Goal: Obtain resource: Obtain resource

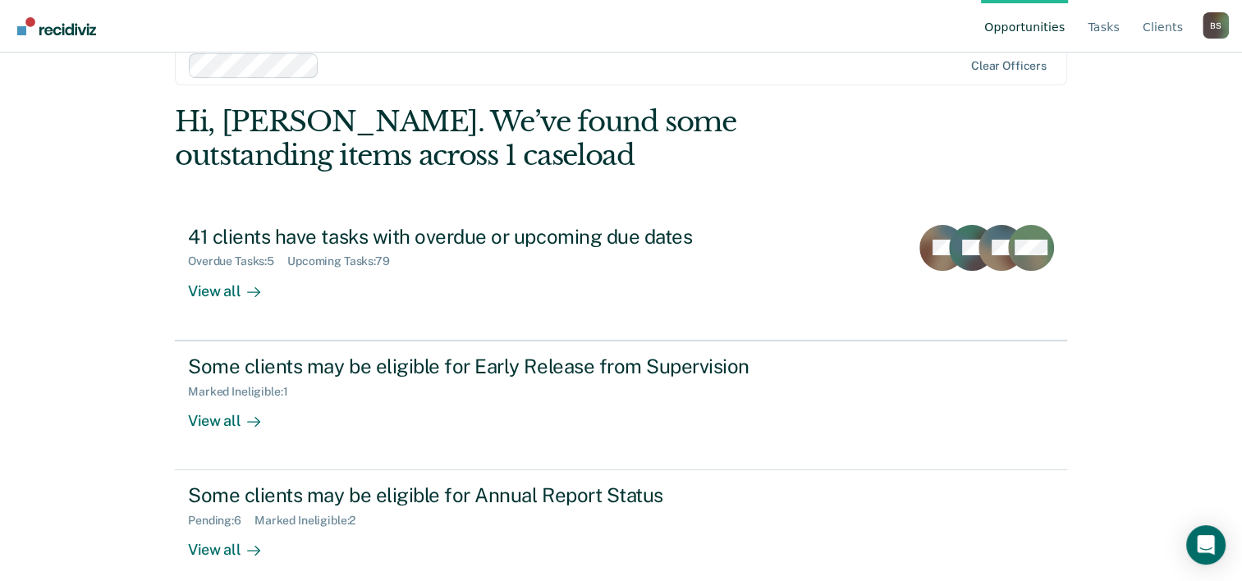
scroll to position [50, 0]
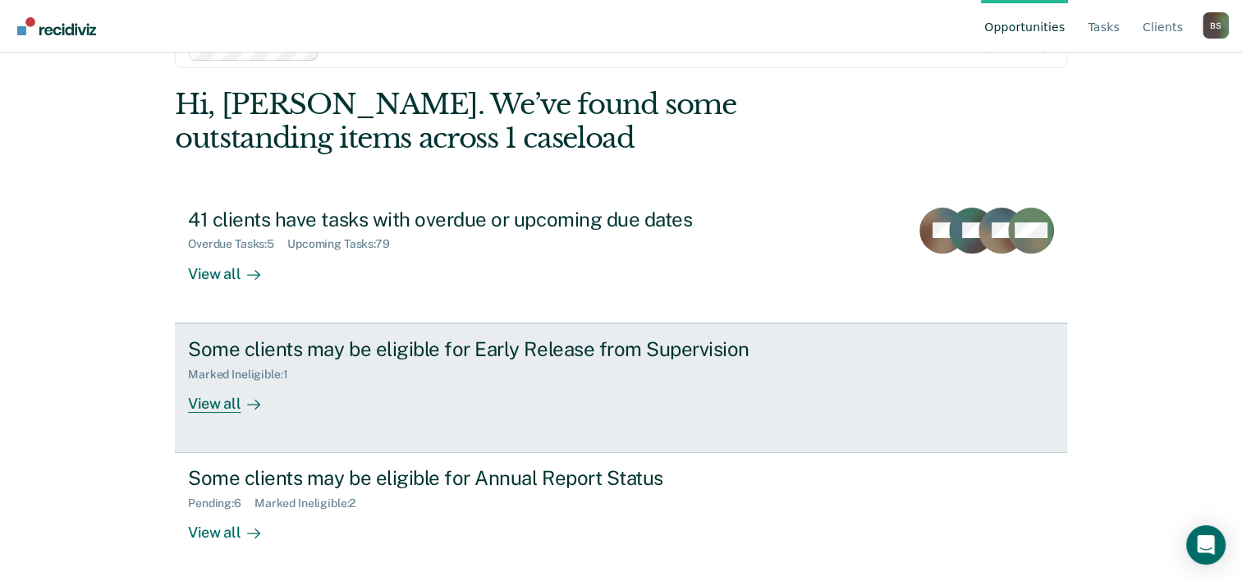
click at [451, 419] on link "Some clients may be eligible for Early Release from Supervision Marked Ineligib…" at bounding box center [621, 388] width 892 height 130
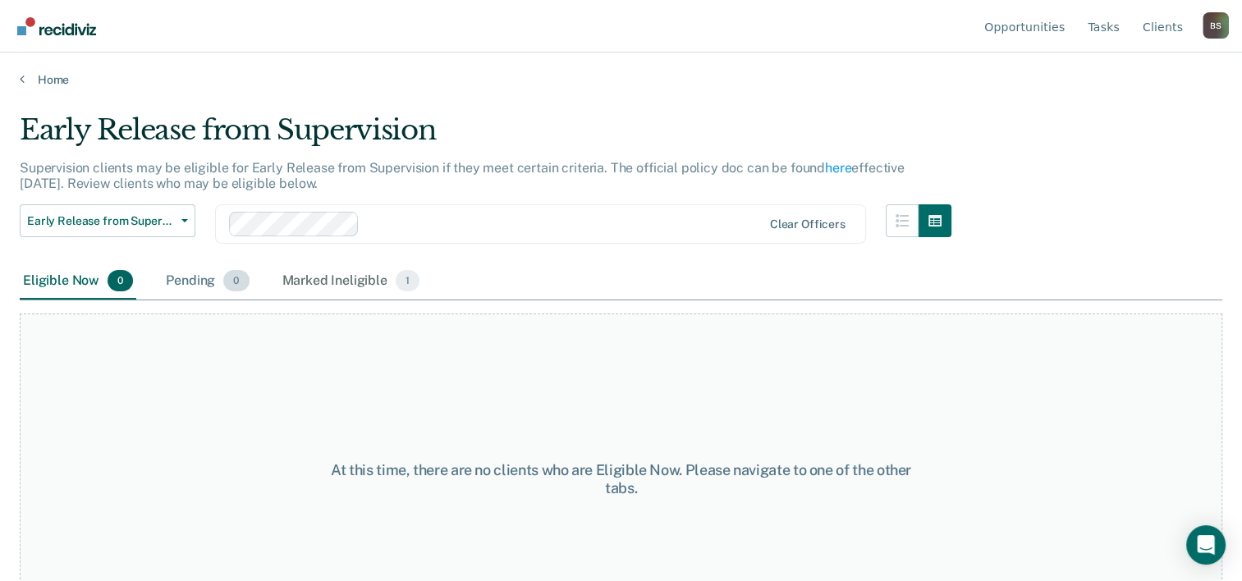
click at [174, 275] on div "Pending 0" at bounding box center [207, 281] width 89 height 36
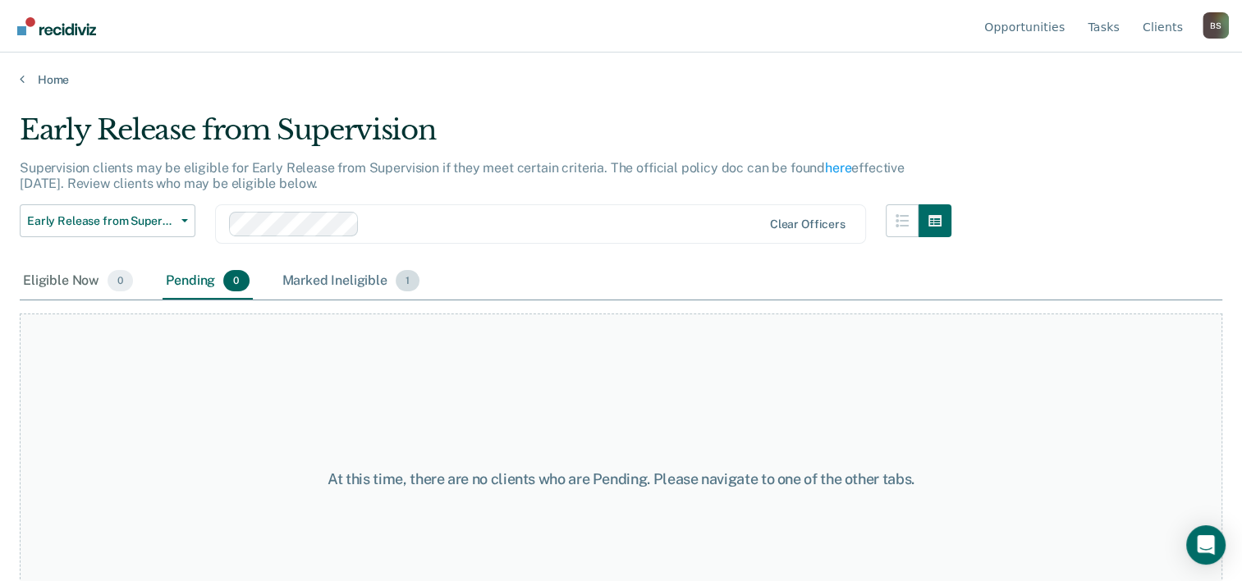
click at [345, 273] on div "Marked Ineligible 1" at bounding box center [351, 281] width 144 height 36
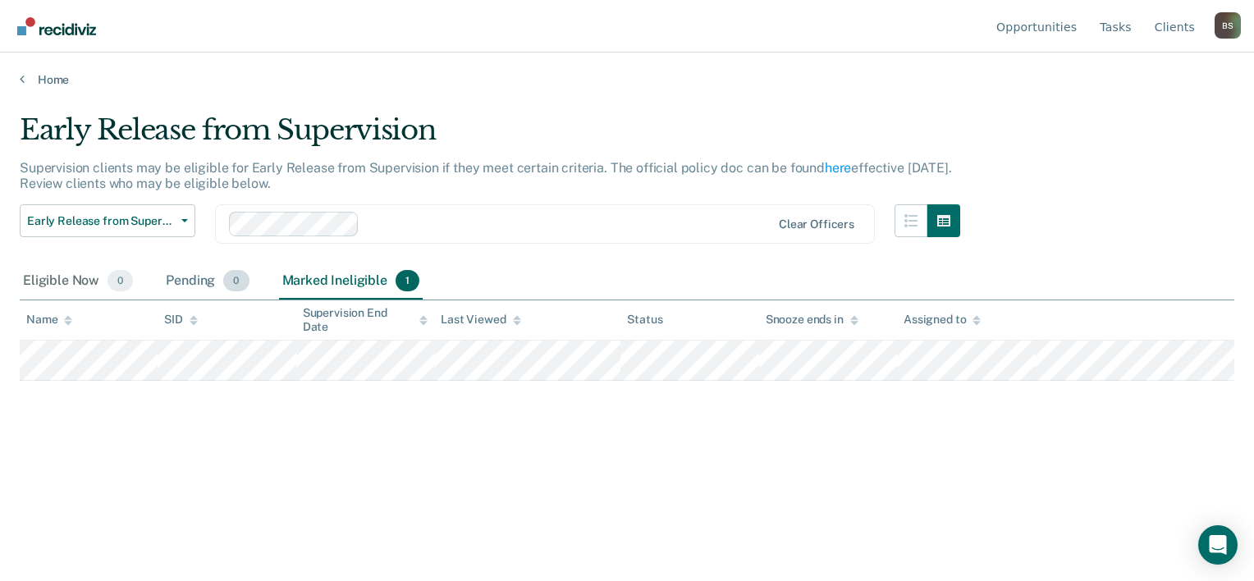
click at [204, 277] on div "Pending 0" at bounding box center [207, 281] width 89 height 36
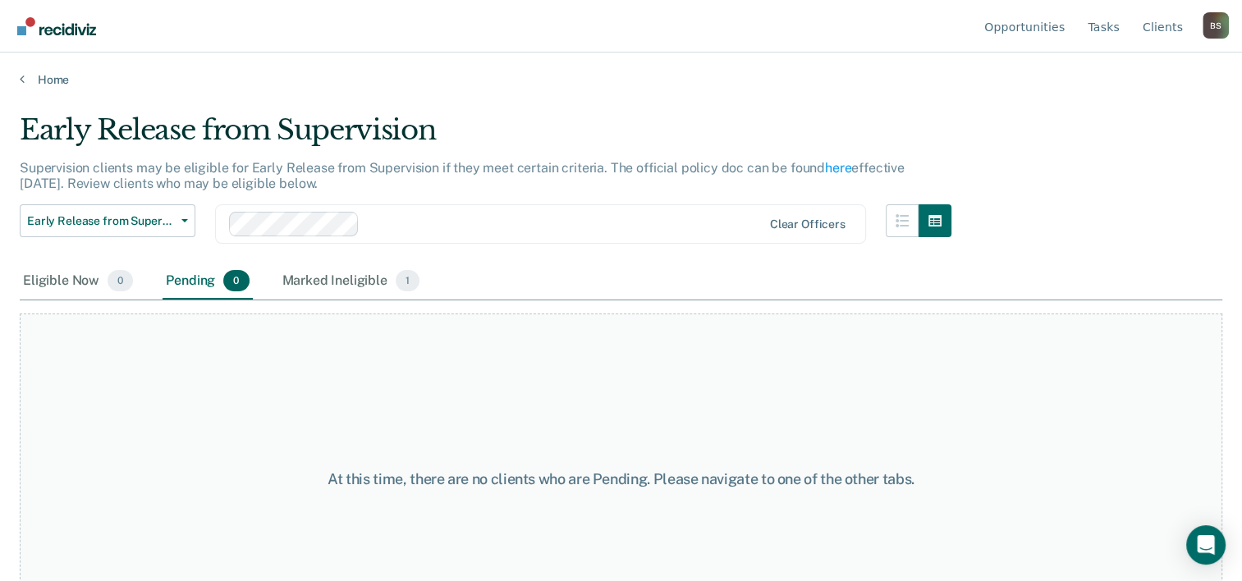
click at [1205, 26] on div "B S" at bounding box center [1215, 25] width 26 height 26
click at [1058, 209] on div "Early Release from Supervision Supervision clients may be eligible for Early Re…" at bounding box center [621, 285] width 1202 height 345
click at [1110, 21] on link "Tasks" at bounding box center [1103, 26] width 39 height 53
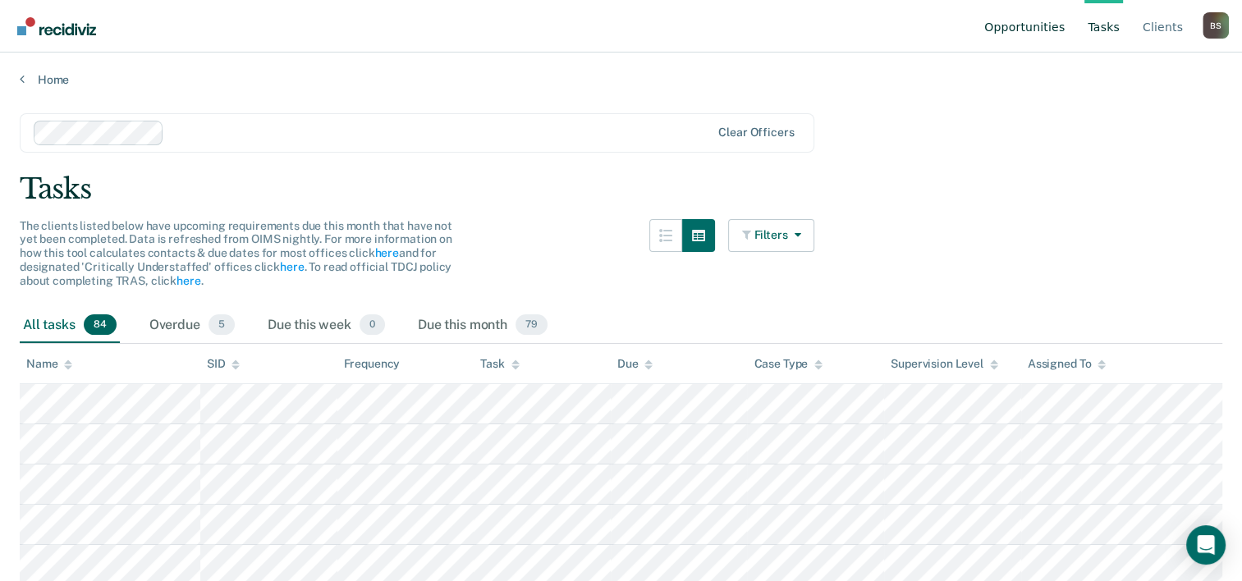
click at [1026, 26] on link "Opportunities" at bounding box center [1024, 26] width 87 height 53
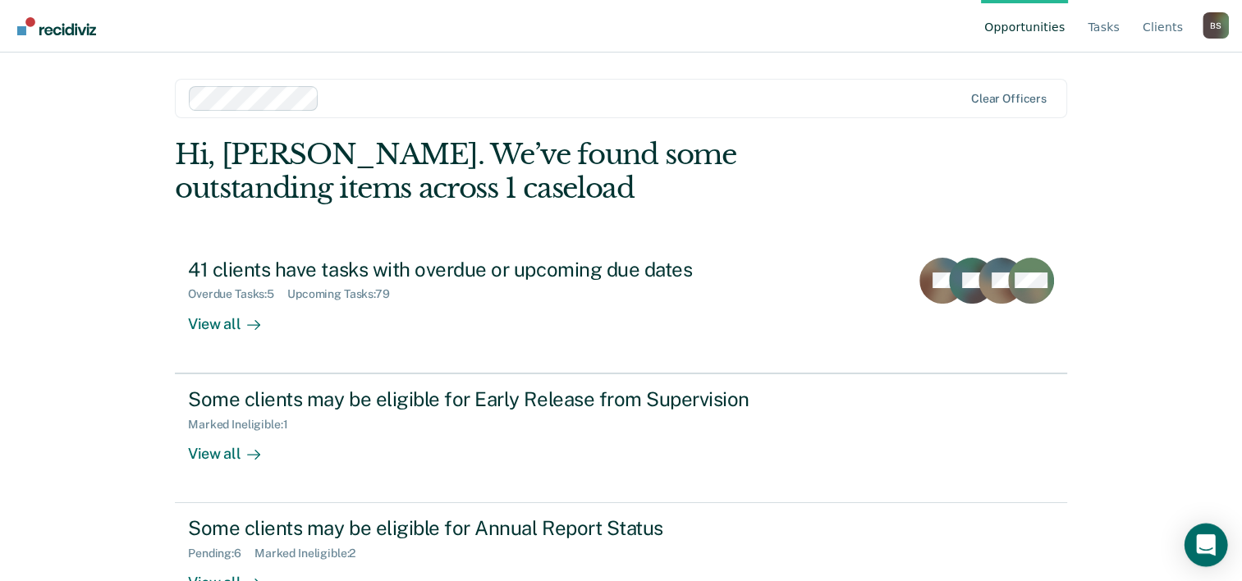
click at [1209, 542] on icon "Open Intercom Messenger" at bounding box center [1205, 544] width 19 height 21
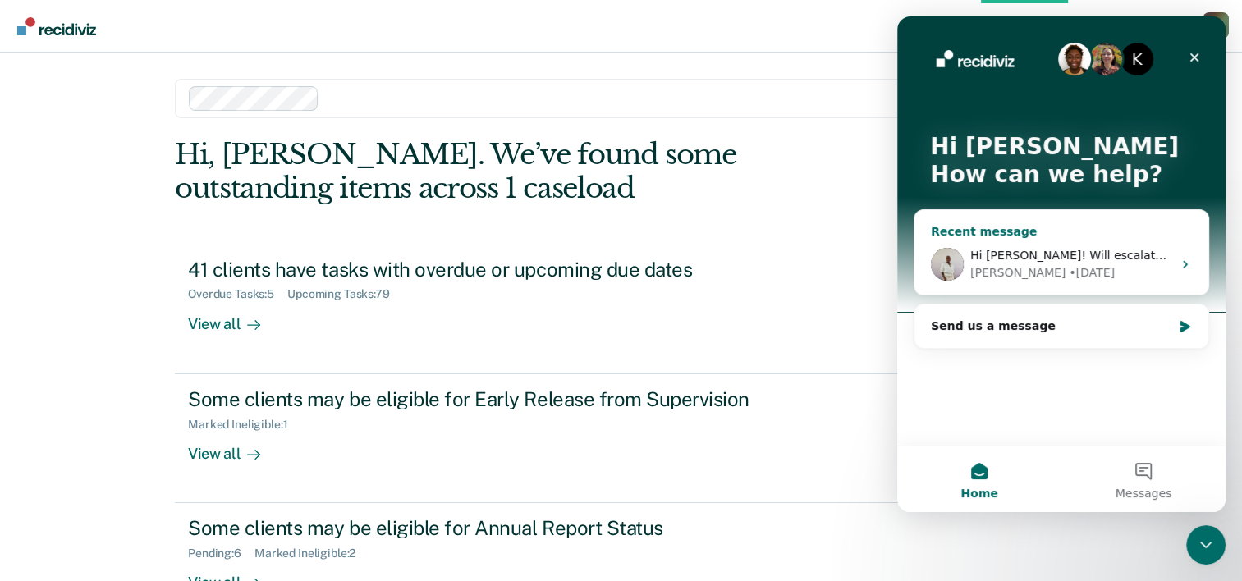
click at [1101, 268] on div "Naomi • 3d ago" at bounding box center [1071, 272] width 202 height 17
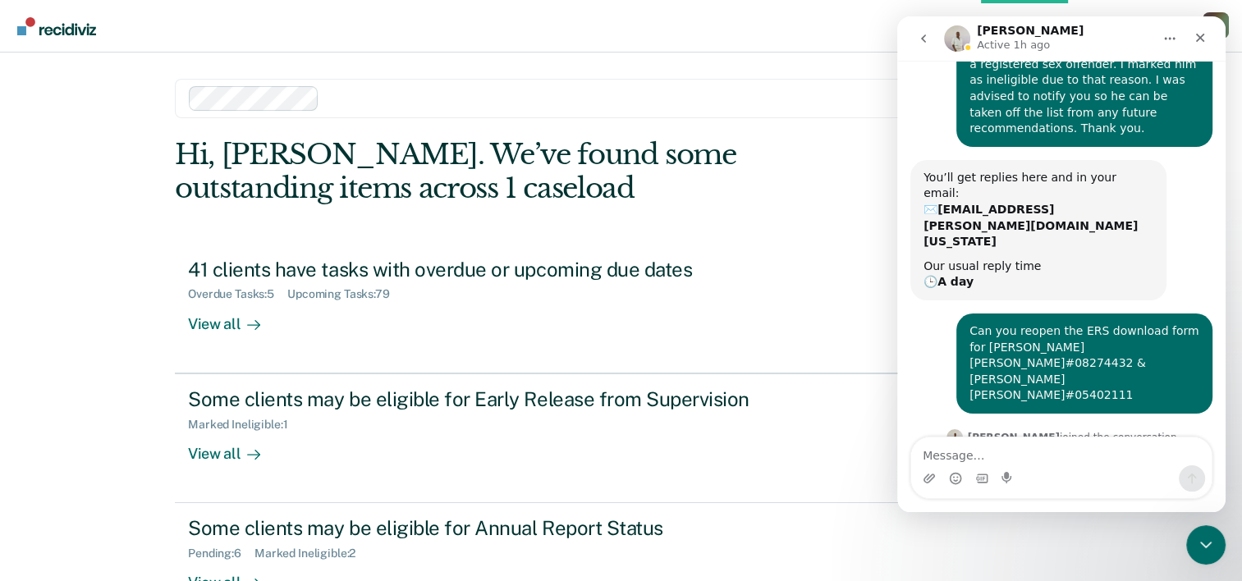
scroll to position [30, 0]
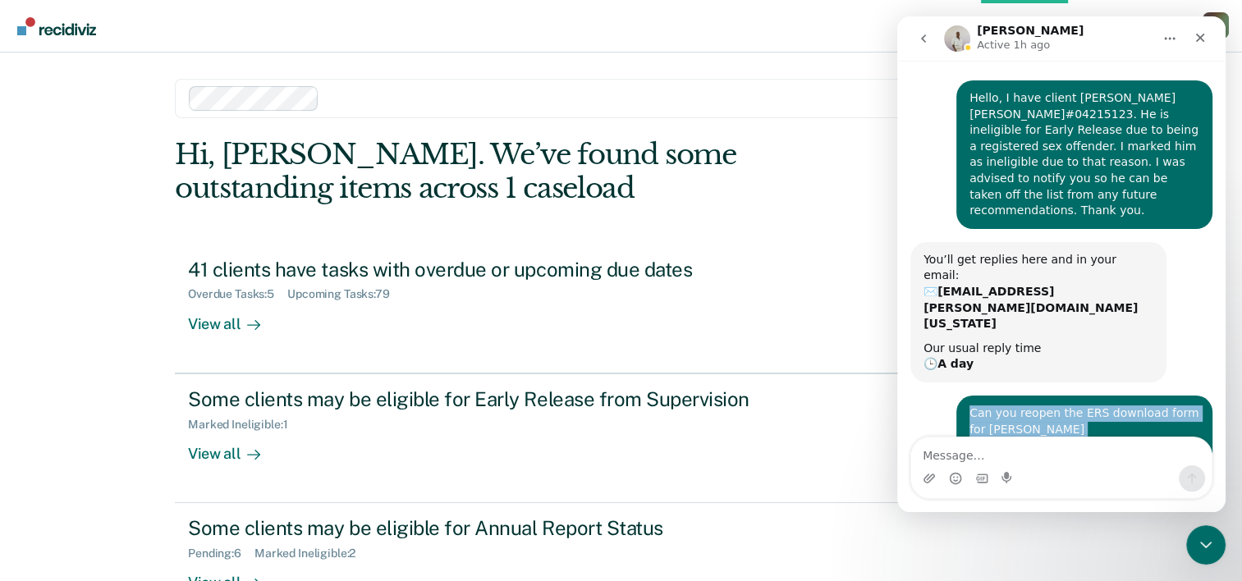
drag, startPoint x: 964, startPoint y: 350, endPoint x: 1100, endPoint y: 373, distance: 138.2
click at [1100, 405] on div "Can you reopen the ERS download form for Veronica Snowball SID#08274432 & Jose …" at bounding box center [1084, 445] width 230 height 80
drag, startPoint x: 1100, startPoint y: 373, endPoint x: 1030, endPoint y: 370, distance: 69.8
copy div "Can you reopen the ERS download form for Veronica Snowball SID#08274432 & Jose …"
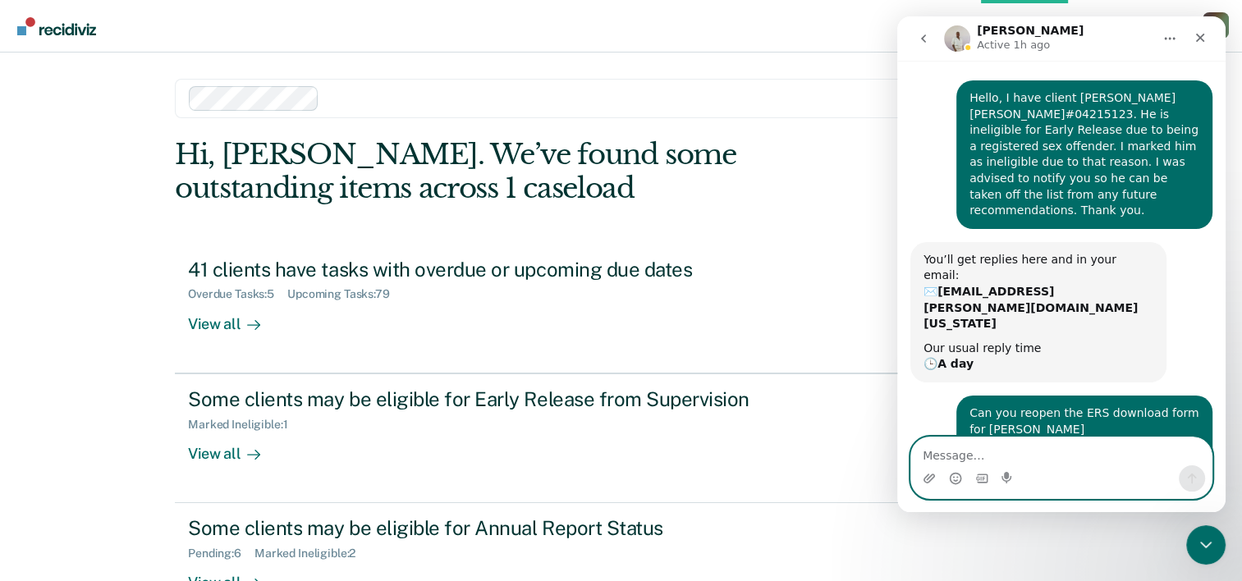
click at [977, 443] on textarea "Message…" at bounding box center [1061, 451] width 300 height 28
paste textarea "Can you reopen the ERS download form for Veronica Snowball SID#08274432 & Jose …"
type textarea "Can you reopen the ERS download form for Veronica Snowball SID#08274432 & Jose …"
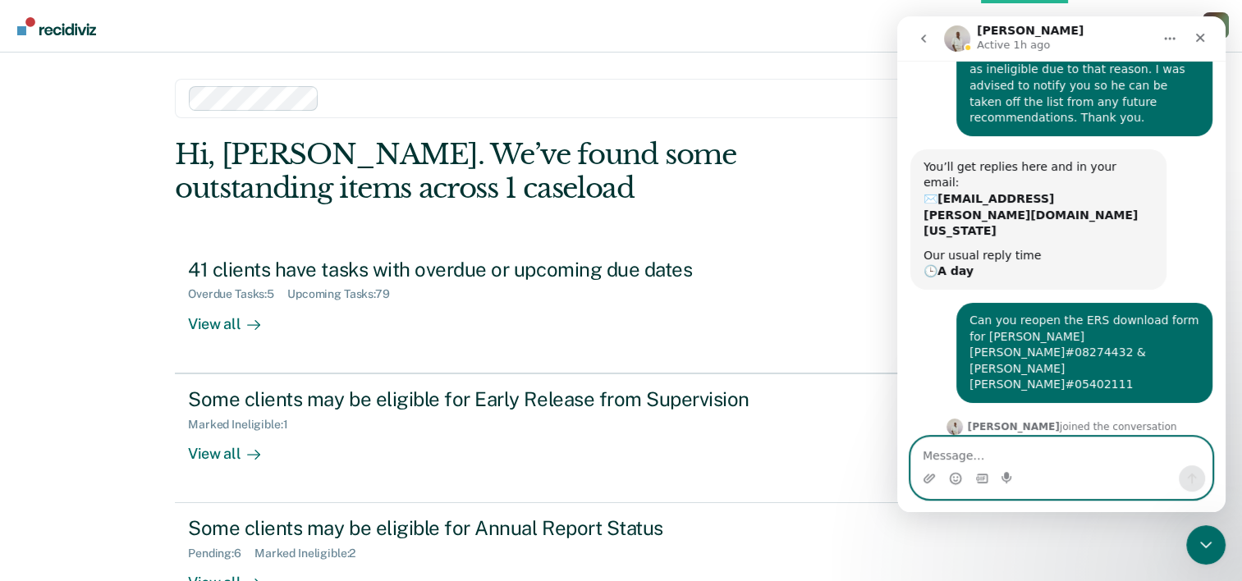
scroll to position [238, 0]
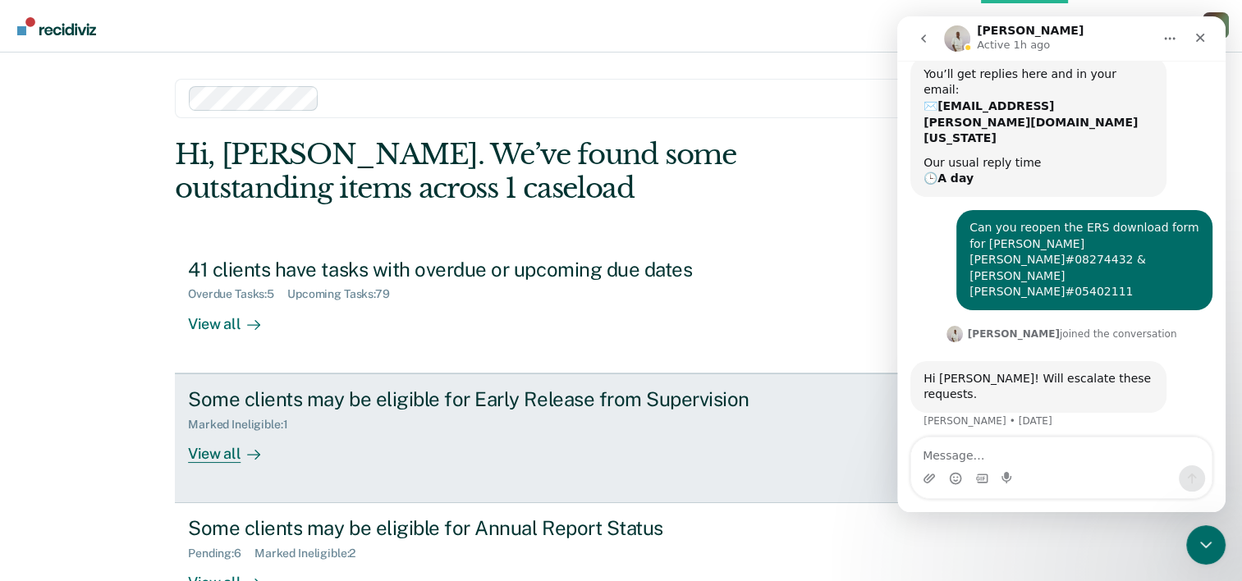
click at [866, 480] on link "Some clients may be eligible for Early Release from Supervision Marked Ineligib…" at bounding box center [621, 438] width 892 height 130
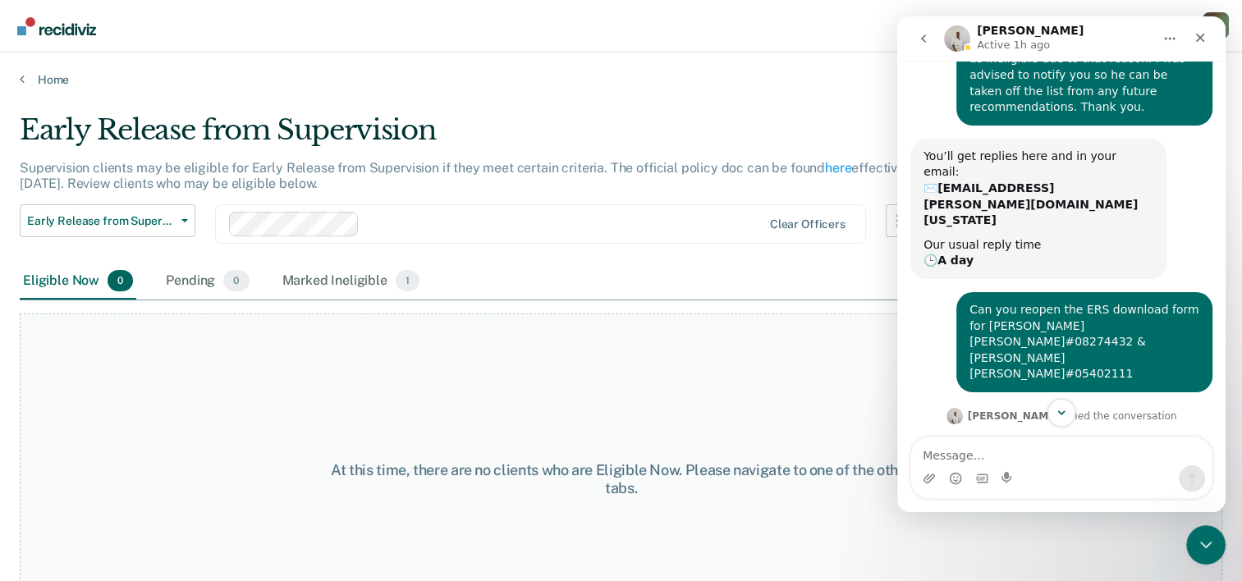
scroll to position [238, 0]
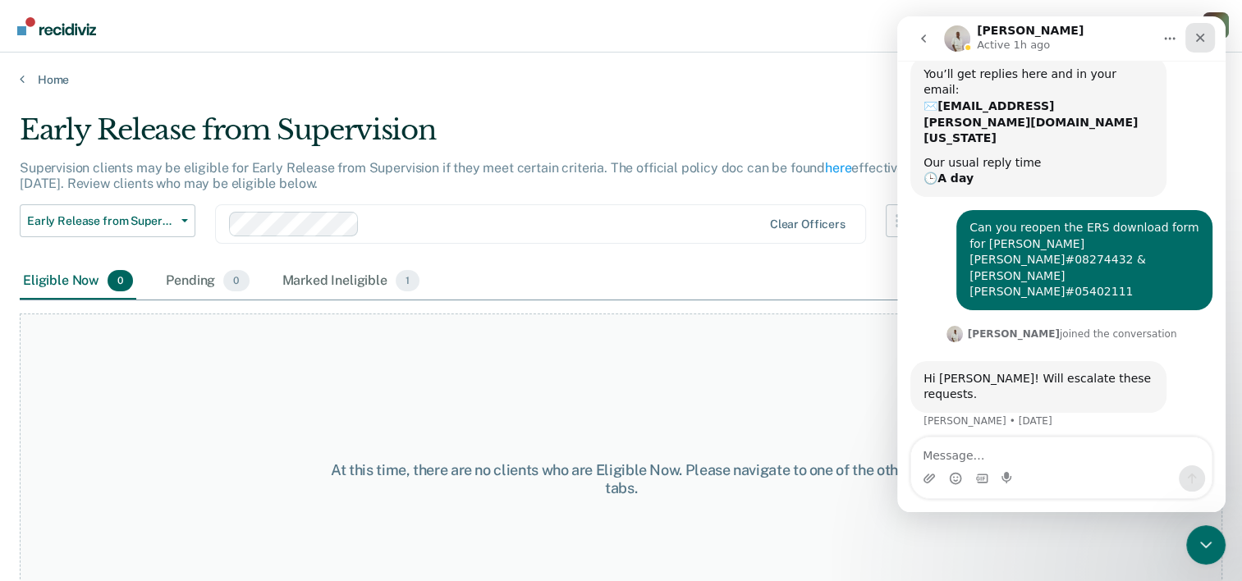
click at [1192, 39] on div "Close" at bounding box center [1200, 38] width 30 height 30
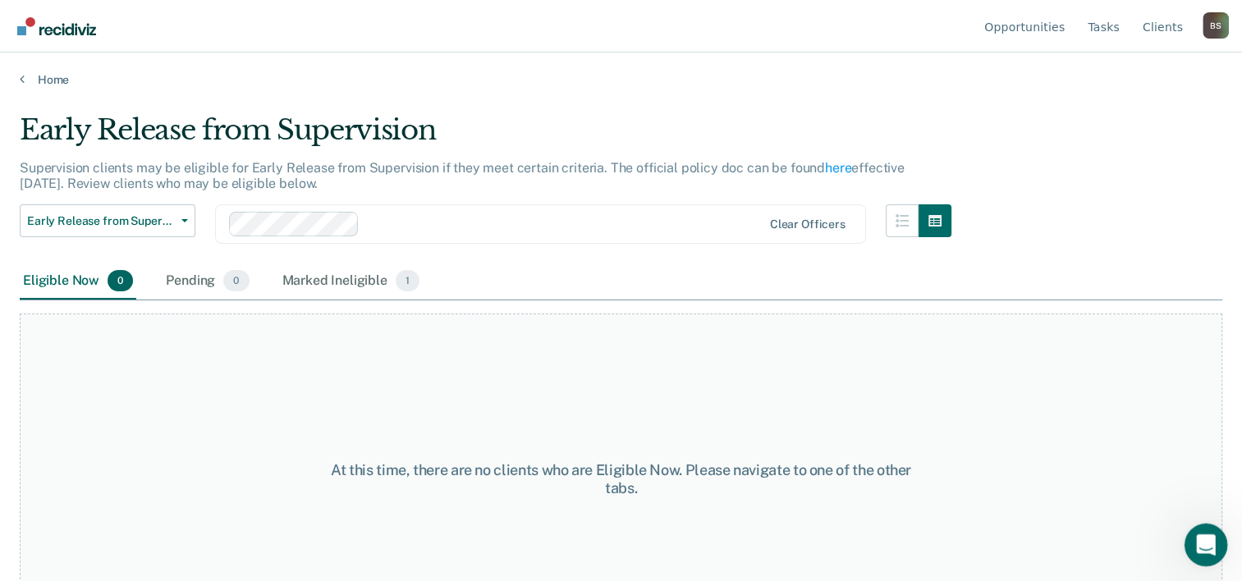
click at [1214, 550] on div "Open Intercom Messenger" at bounding box center [1203, 542] width 54 height 54
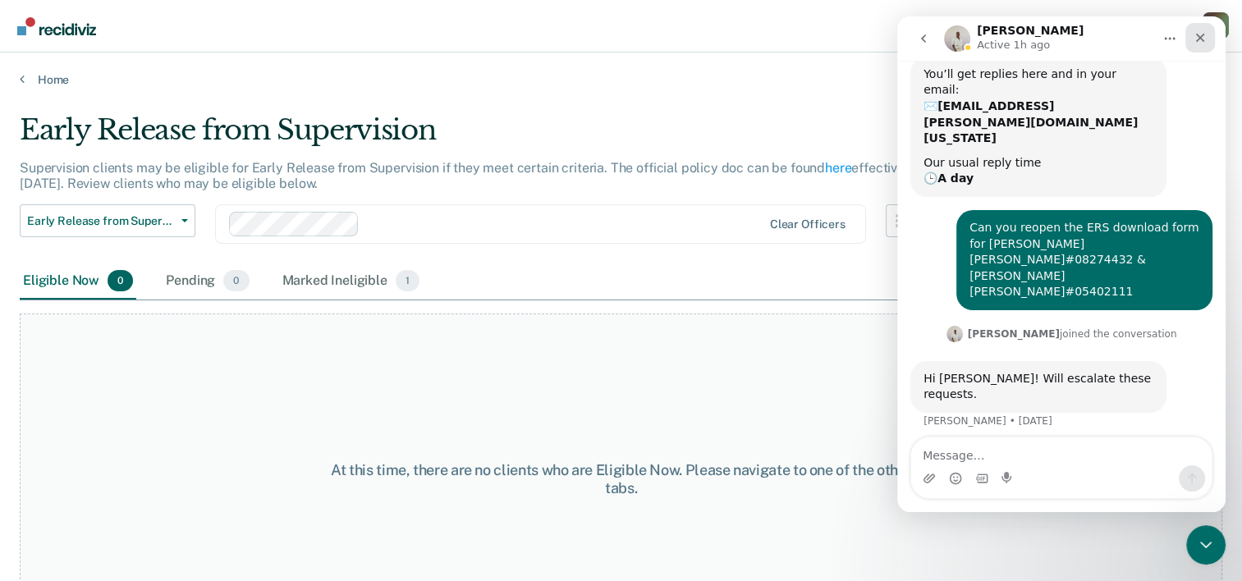
click at [1197, 48] on div "Close" at bounding box center [1200, 38] width 30 height 30
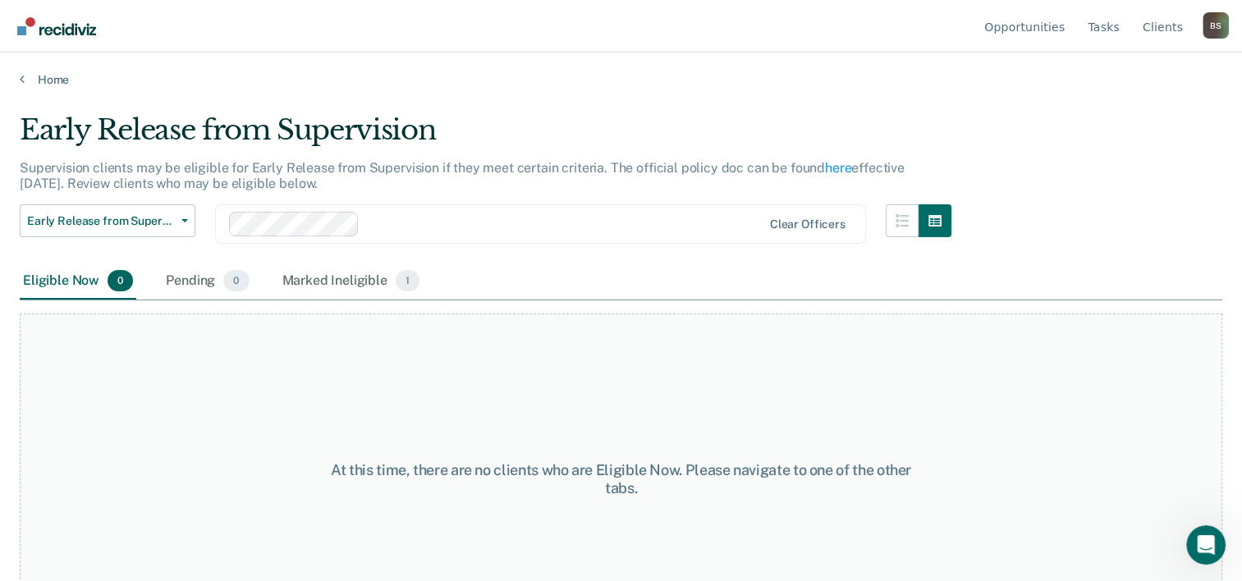
click at [1220, 30] on div "B S" at bounding box center [1215, 25] width 26 height 26
click at [1134, 133] on link "Log Out" at bounding box center [1149, 129] width 106 height 14
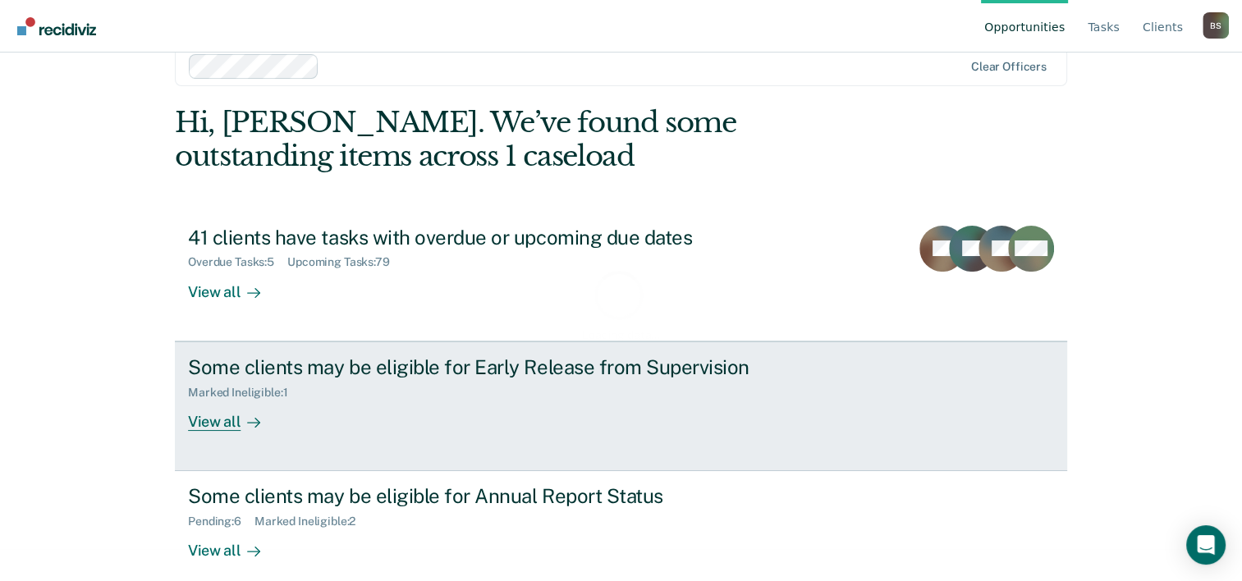
scroll to position [50, 0]
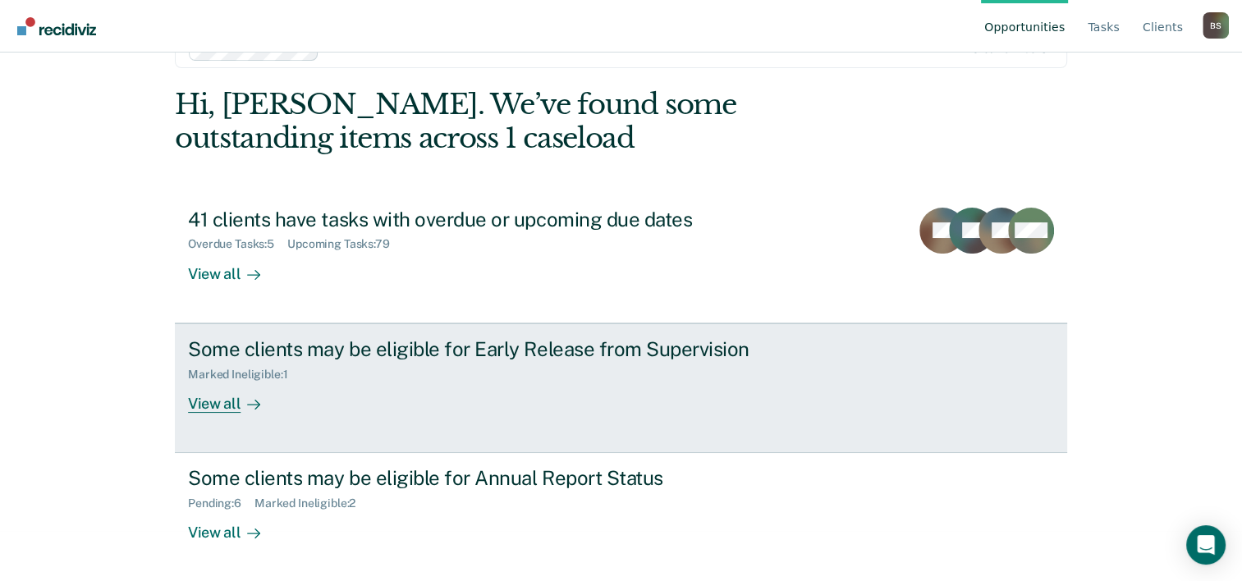
click at [483, 354] on div "Some clients may be eligible for Early Release from Supervision" at bounding box center [476, 349] width 576 height 24
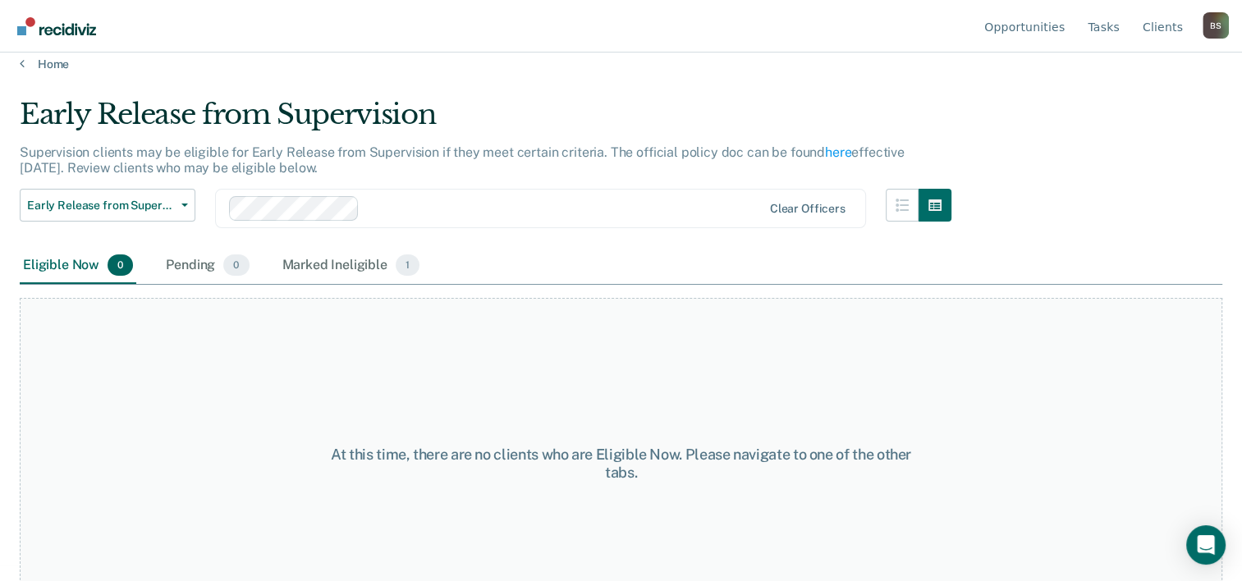
scroll to position [62, 0]
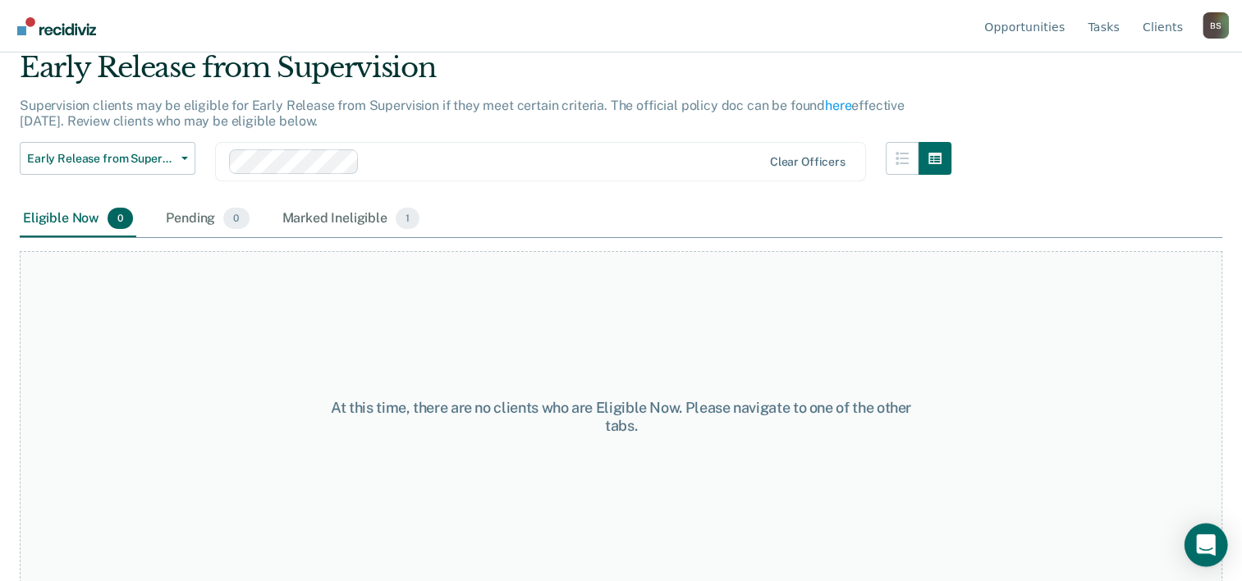
click at [1198, 533] on div "Open Intercom Messenger" at bounding box center [1205, 545] width 43 height 43
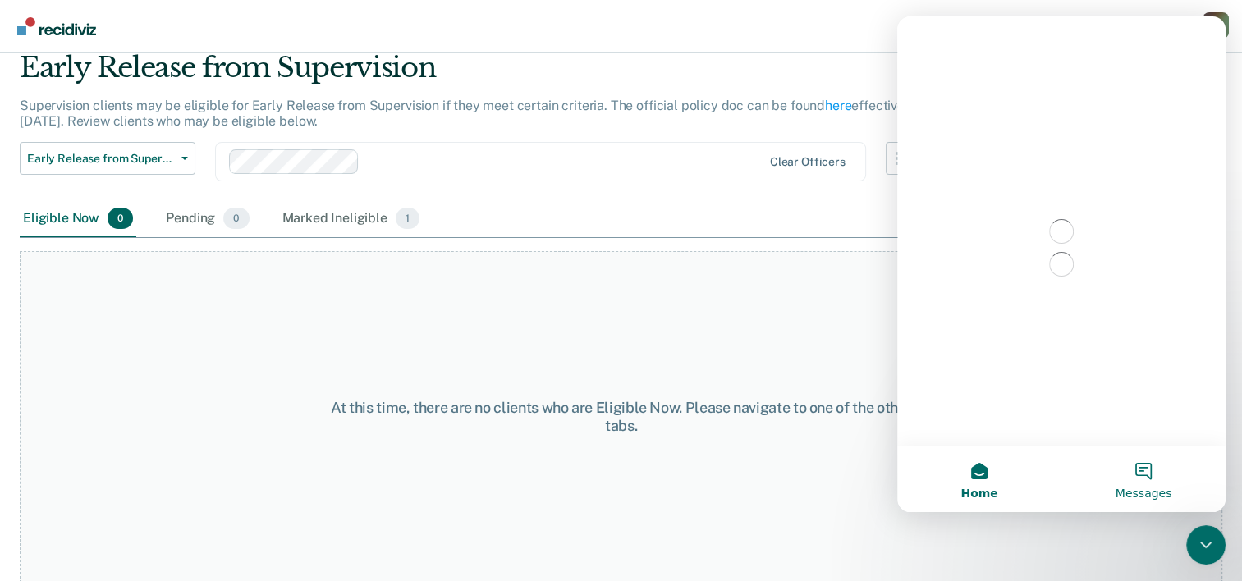
scroll to position [0, 0]
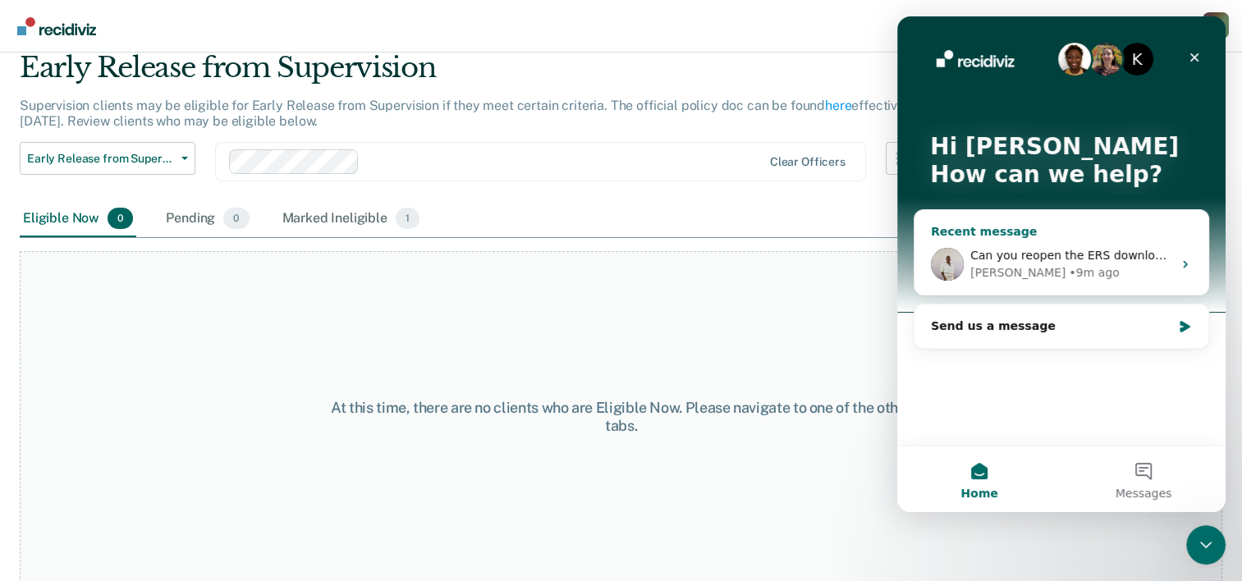
click at [1069, 277] on div "• 9m ago" at bounding box center [1094, 272] width 50 height 17
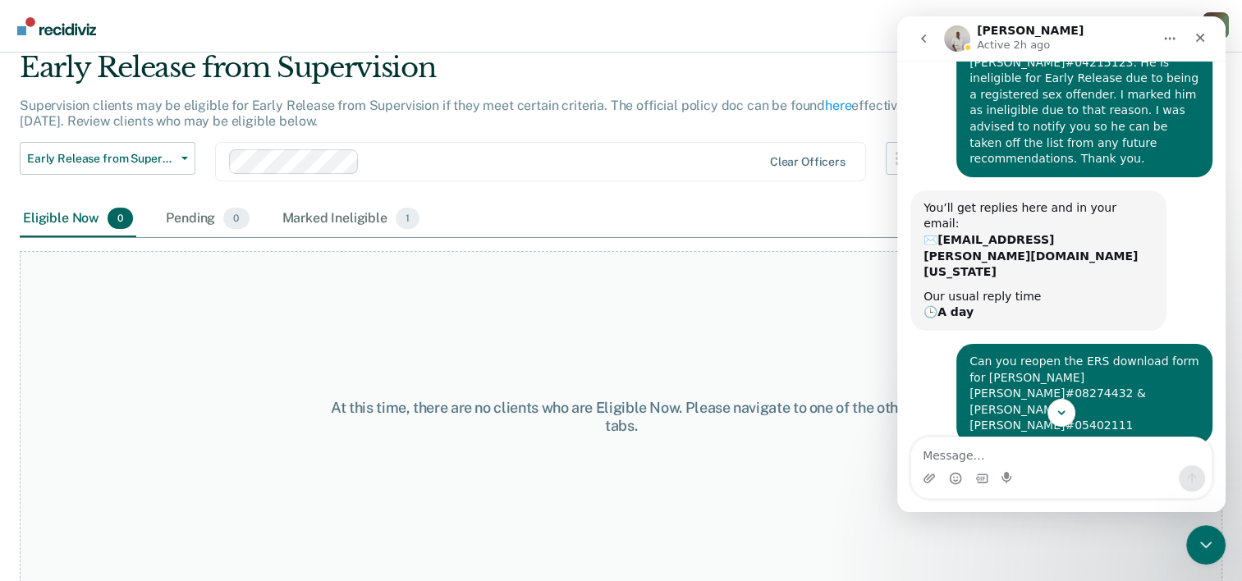
scroll to position [238, 0]
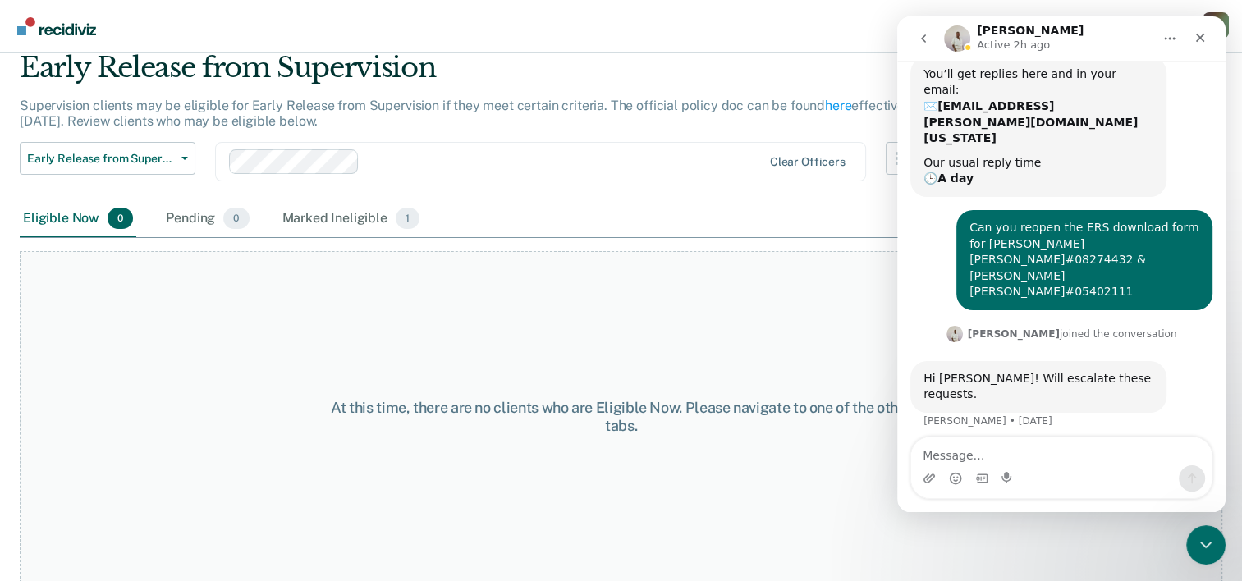
click at [675, 235] on div "Eligible Now 0 Pending 0 Marked Ineligible 1" at bounding box center [621, 219] width 1202 height 37
click at [1187, 37] on div "Close" at bounding box center [1200, 38] width 30 height 30
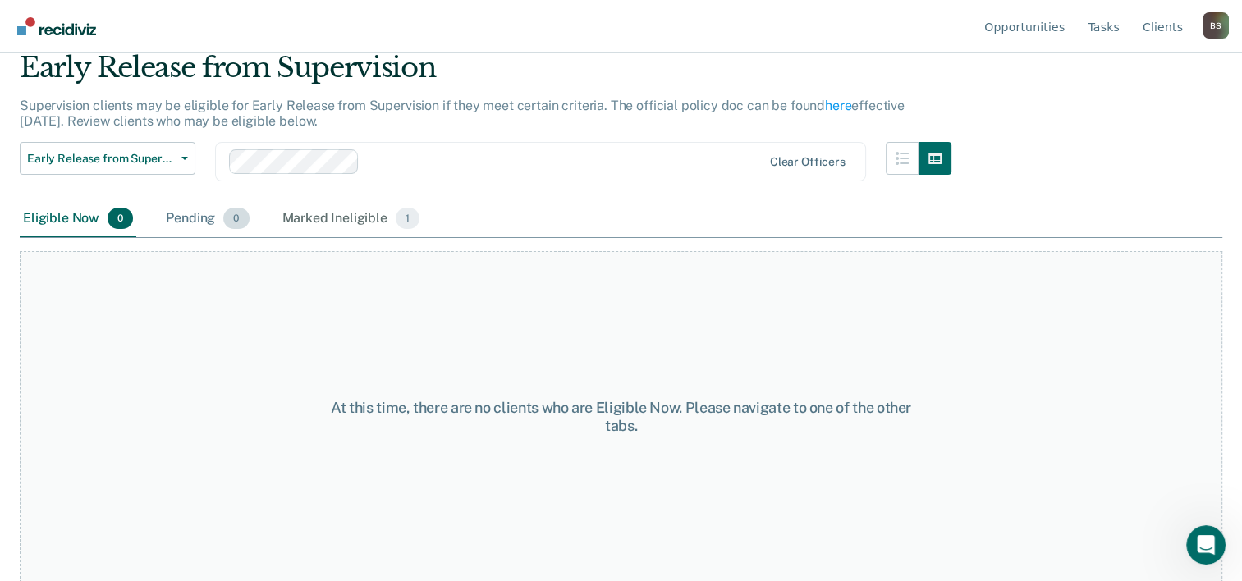
click at [177, 207] on div "Pending 0" at bounding box center [207, 219] width 89 height 36
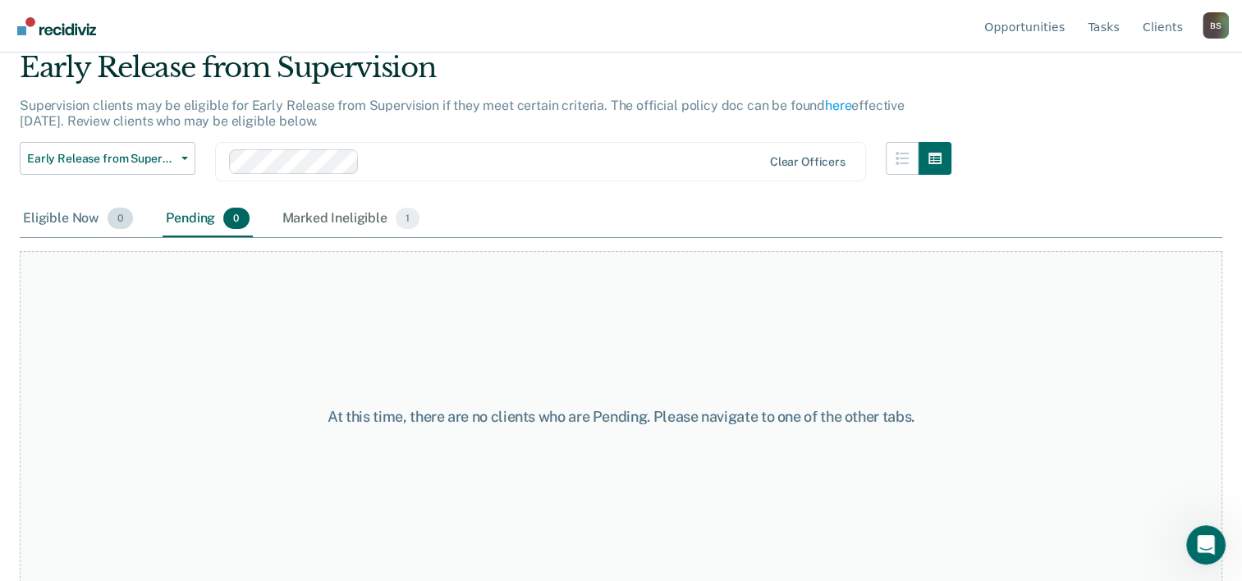
click at [79, 222] on div "Eligible Now 0" at bounding box center [78, 219] width 117 height 36
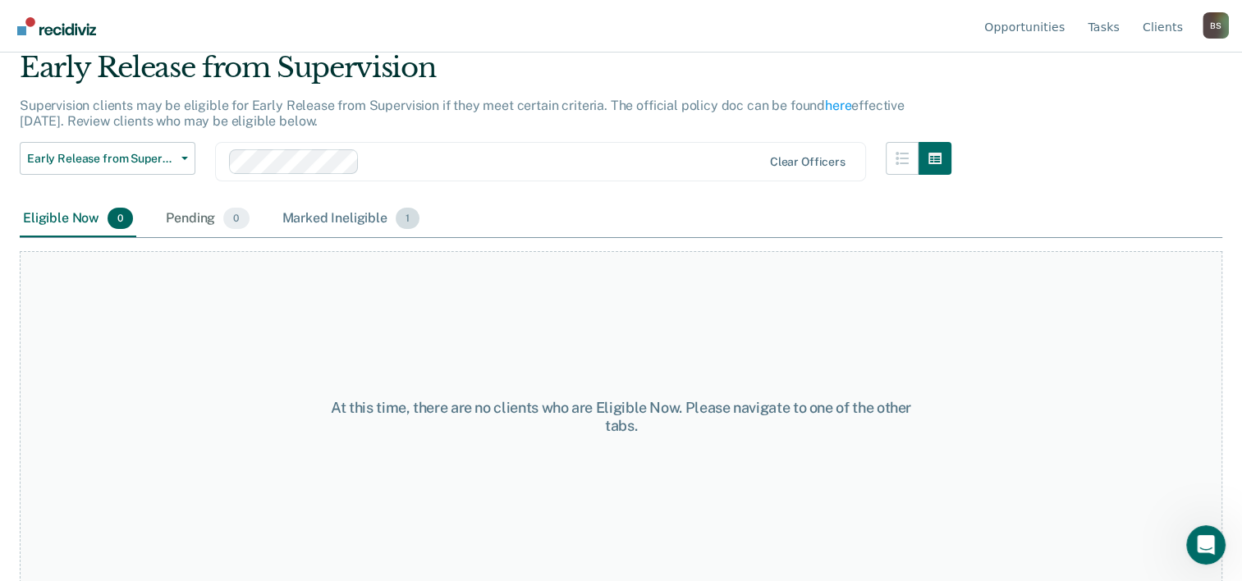
click at [338, 220] on div "Marked Ineligible 1" at bounding box center [351, 219] width 144 height 36
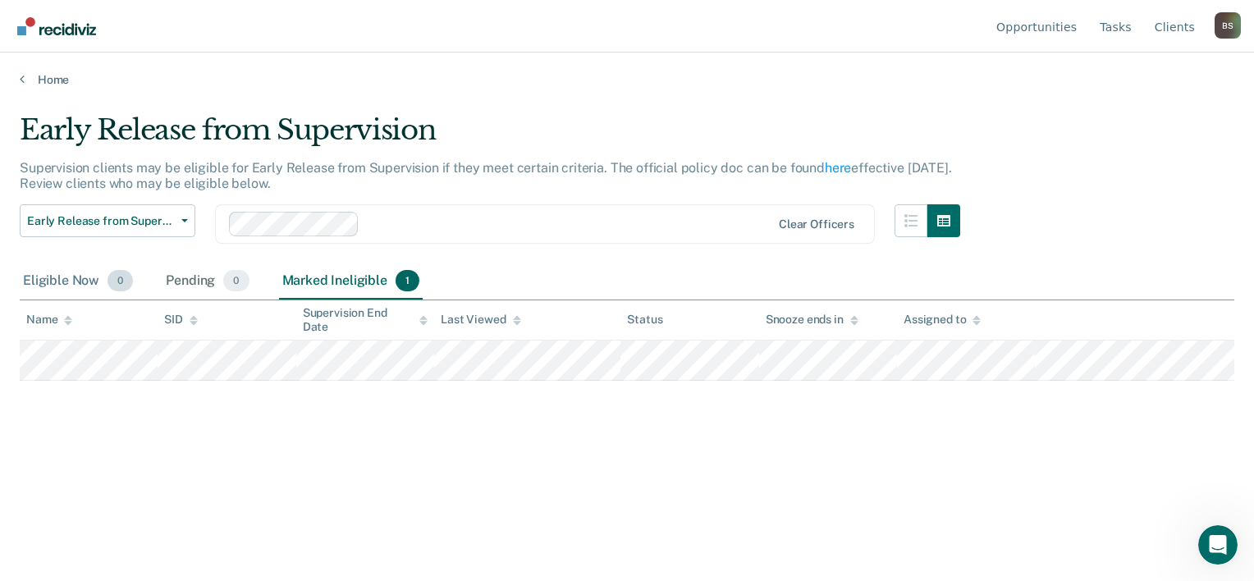
click at [83, 286] on div "Eligible Now 0" at bounding box center [78, 281] width 117 height 36
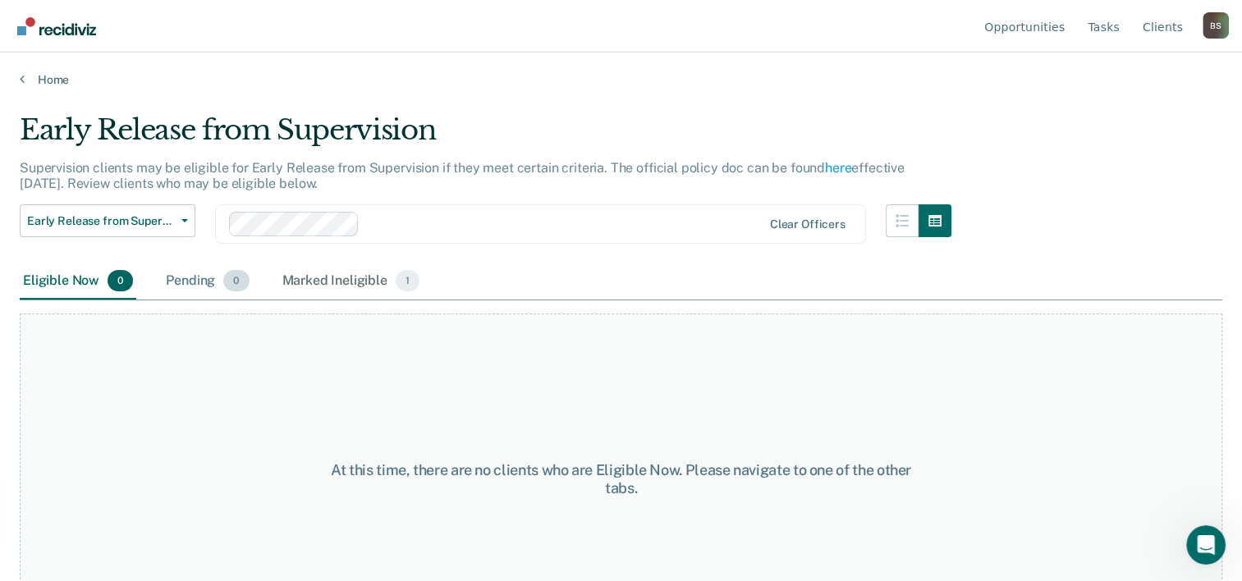
click at [220, 267] on div "Pending 0" at bounding box center [207, 281] width 89 height 36
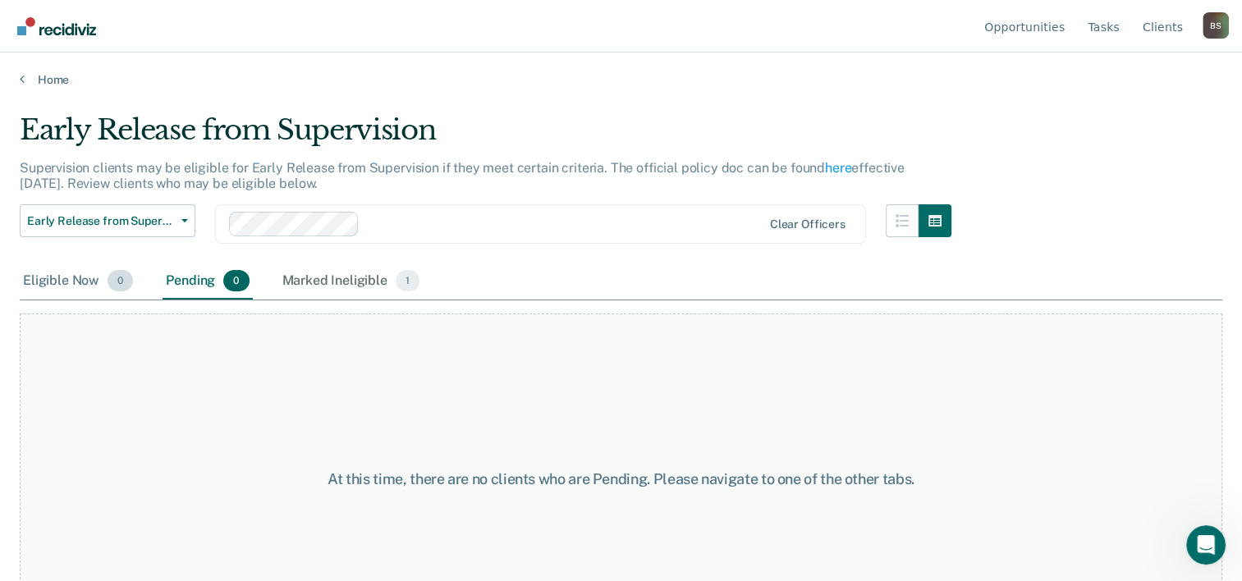
click at [66, 282] on div "Eligible Now 0" at bounding box center [78, 281] width 117 height 36
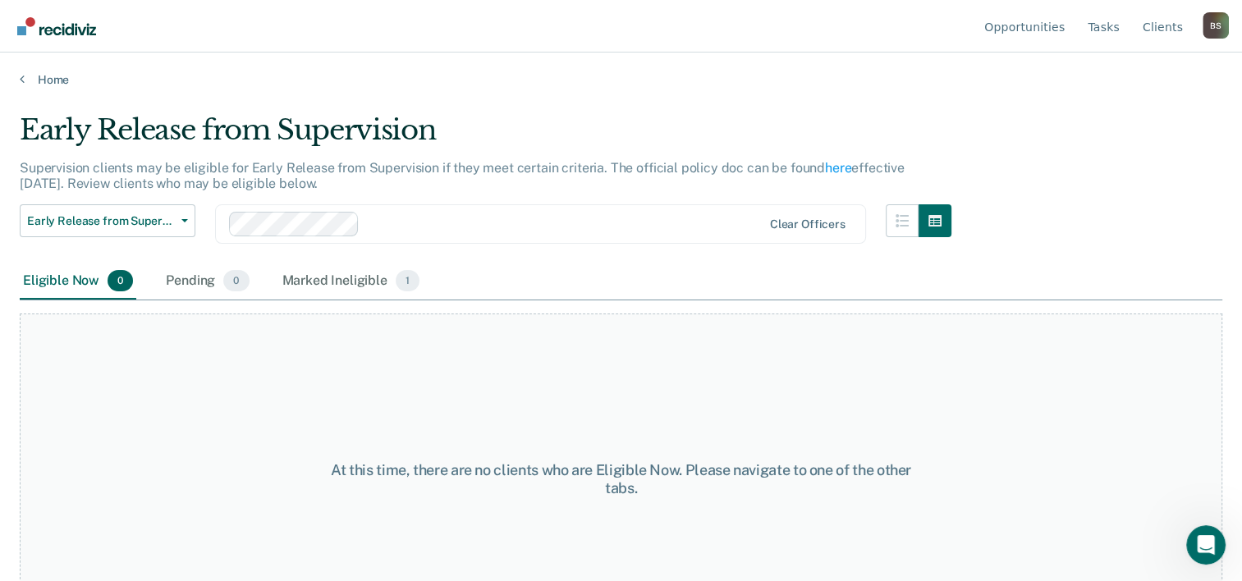
click at [1215, 15] on div "B S" at bounding box center [1215, 25] width 26 height 26
click at [1106, 138] on button "Log Out" at bounding box center [1149, 129] width 158 height 26
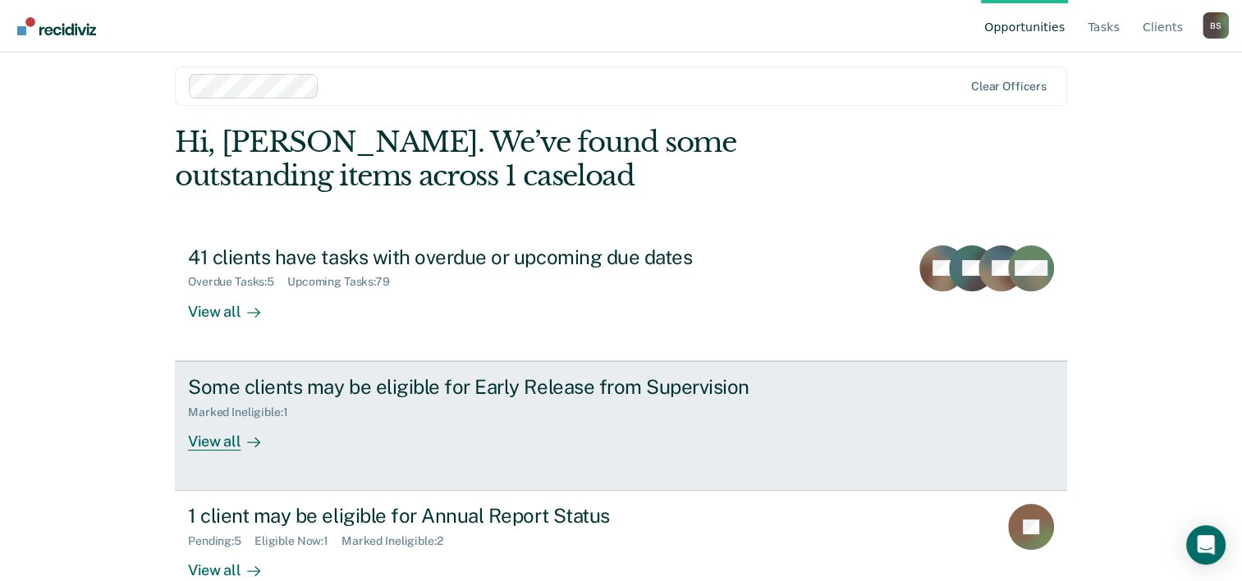
scroll to position [50, 0]
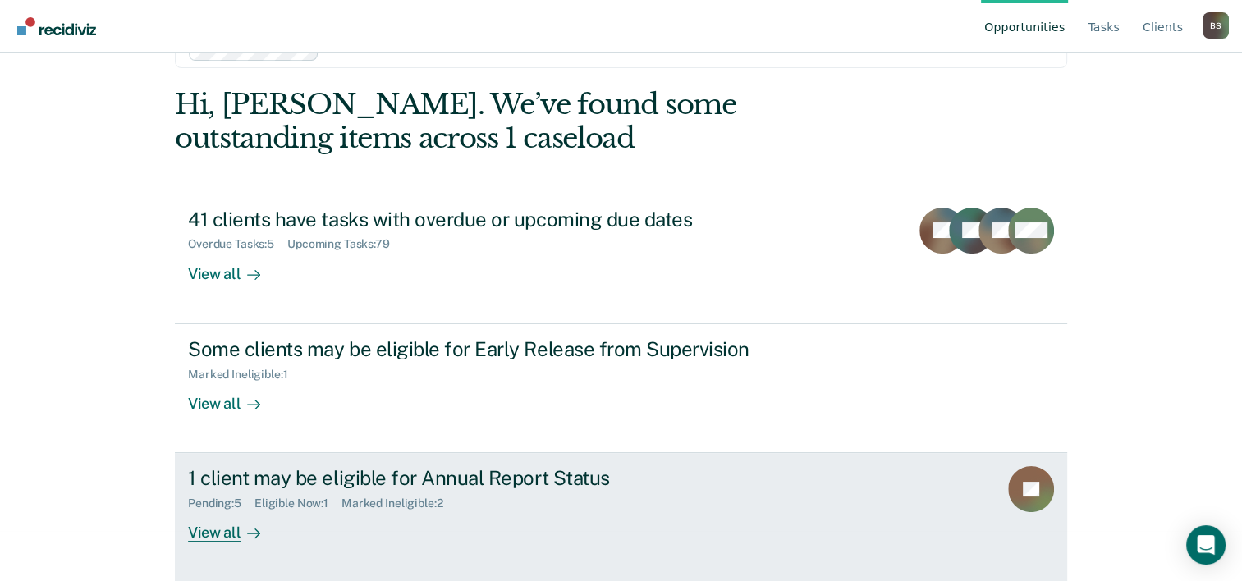
click at [421, 497] on div "Marked Ineligible : 2" at bounding box center [398, 504] width 114 height 14
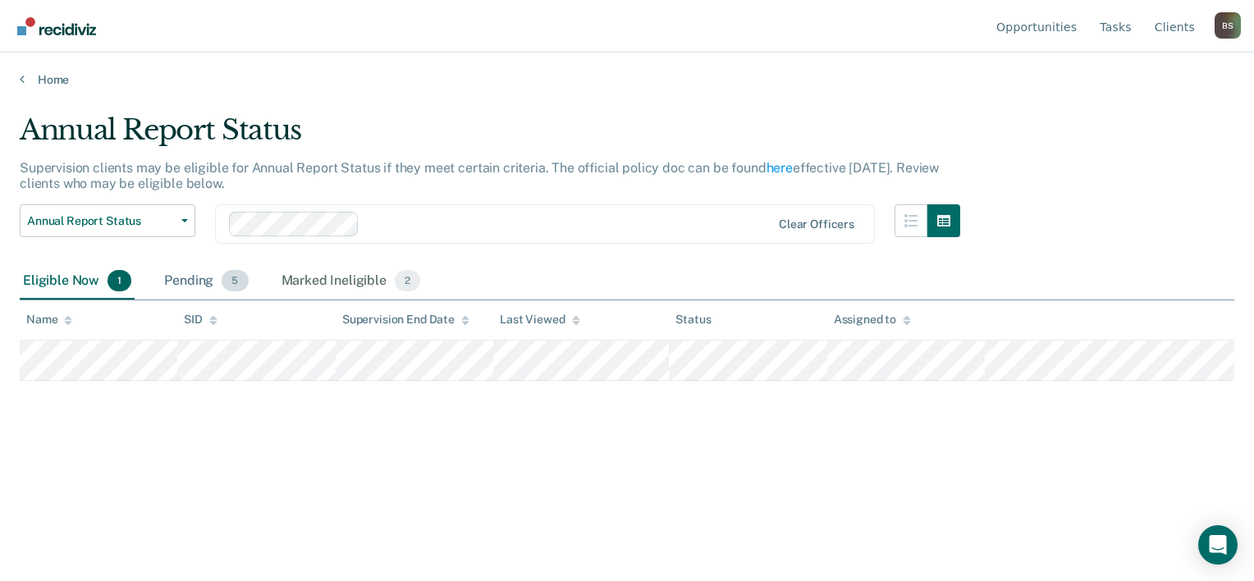
click at [204, 276] on div "Pending 5" at bounding box center [206, 281] width 90 height 36
click at [30, 72] on link "Home" at bounding box center [627, 79] width 1215 height 15
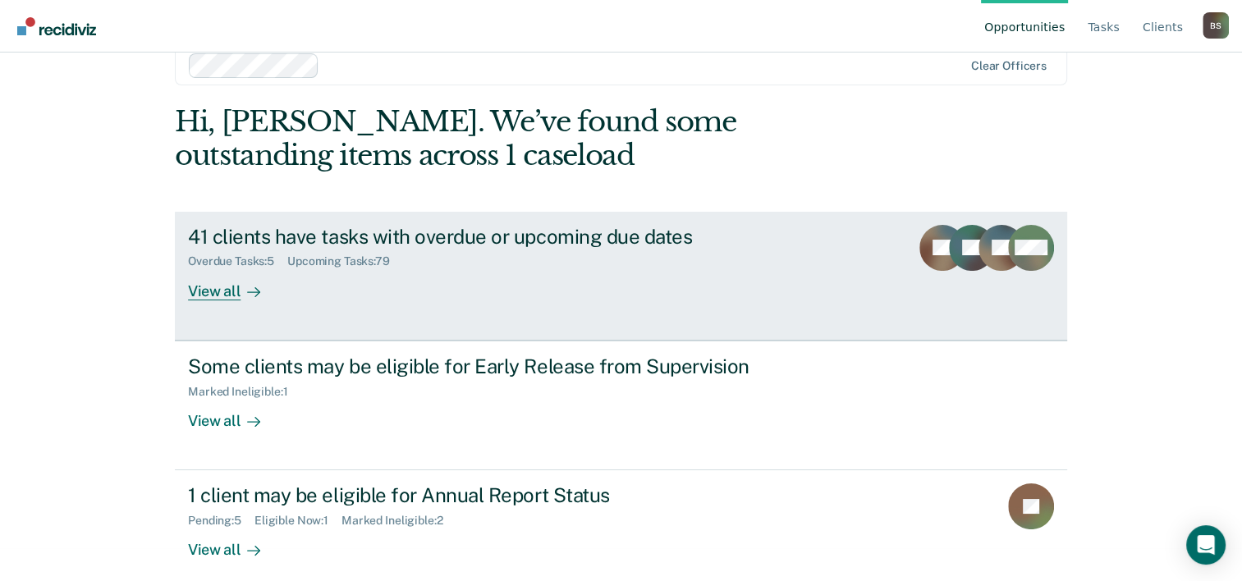
scroll to position [50, 0]
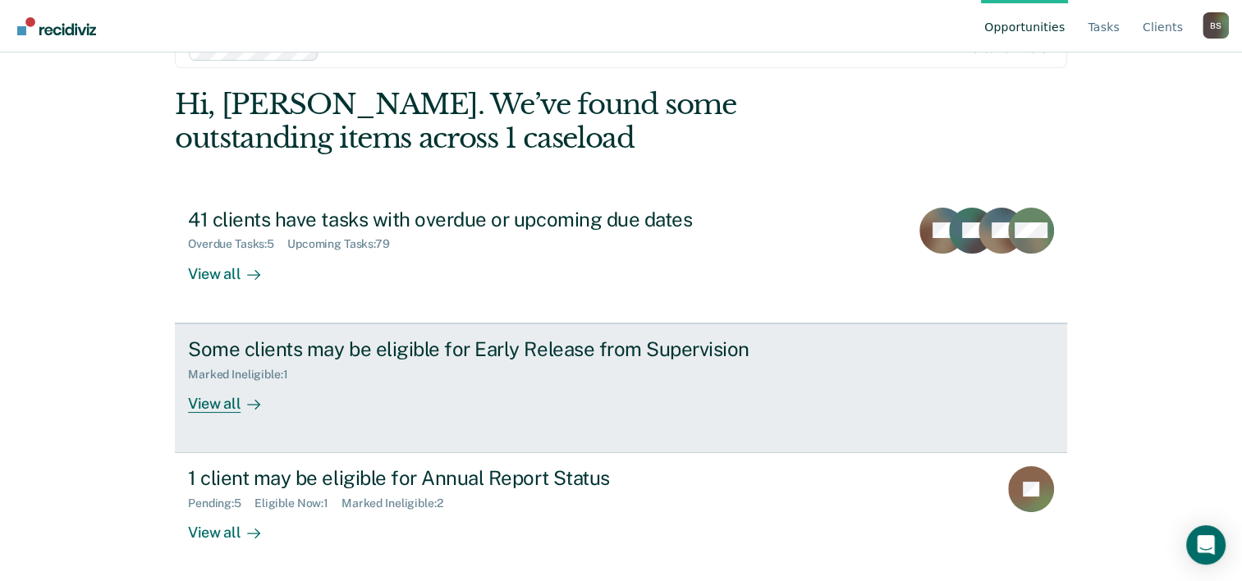
click at [437, 350] on div "Some clients may be eligible for Early Release from Supervision" at bounding box center [476, 349] width 576 height 24
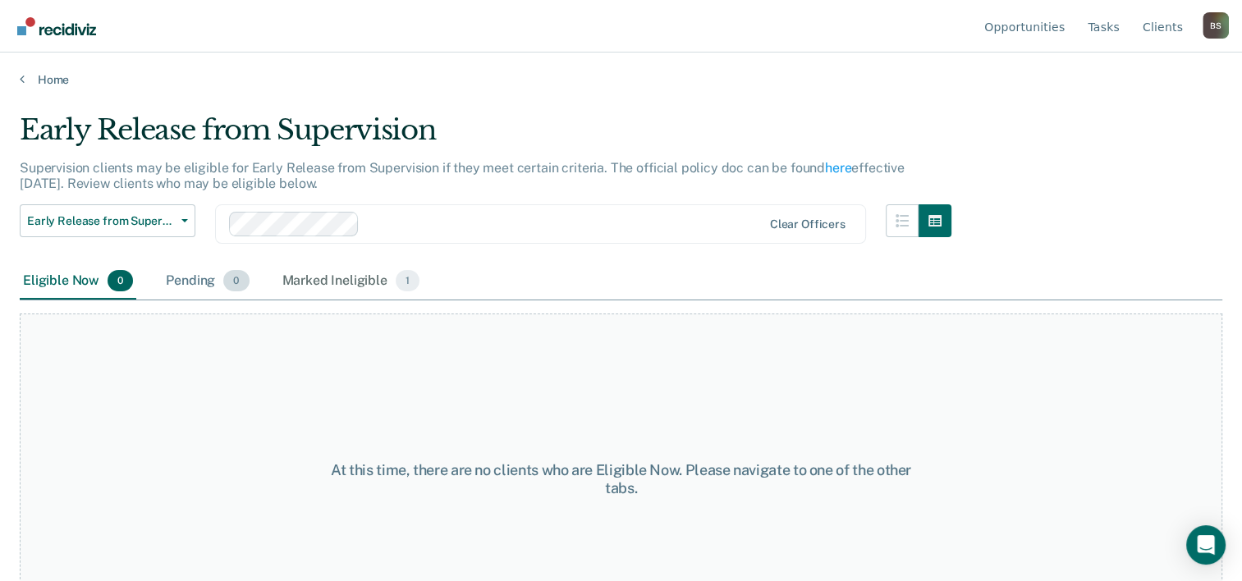
click at [173, 276] on div "Pending 0" at bounding box center [207, 281] width 89 height 36
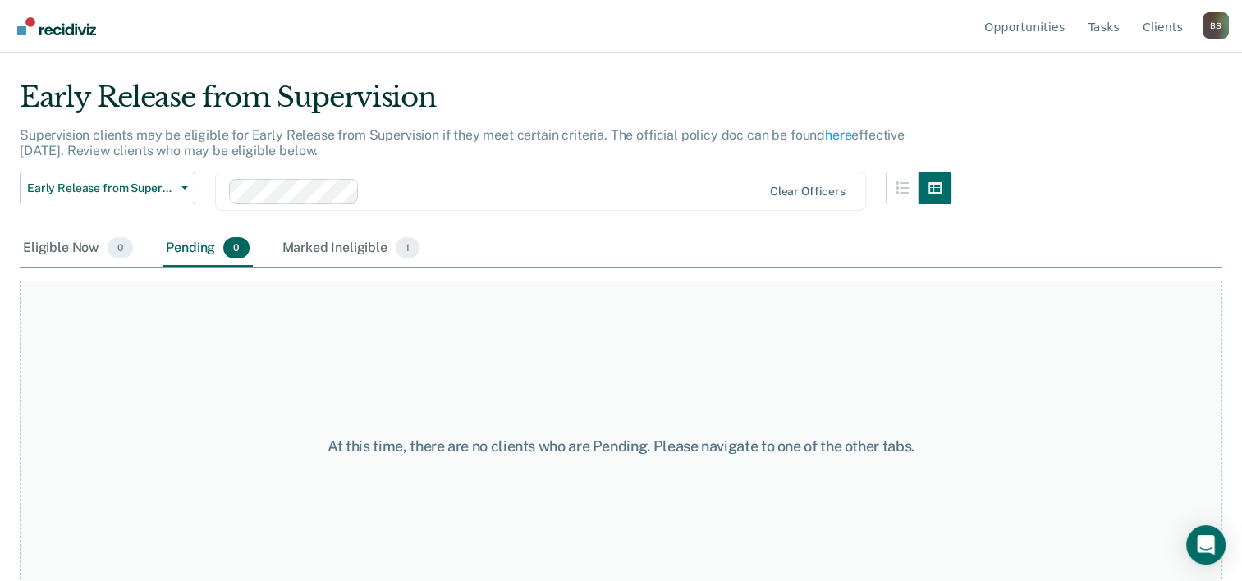
scroll to position [62, 0]
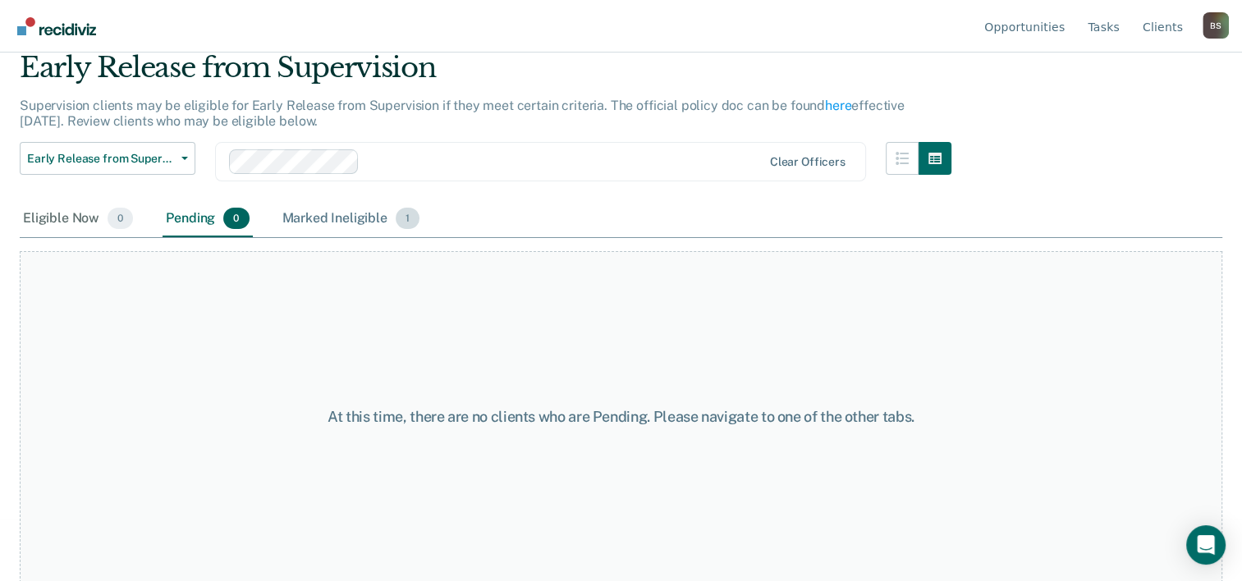
click at [309, 216] on div "Marked Ineligible 1" at bounding box center [351, 219] width 144 height 36
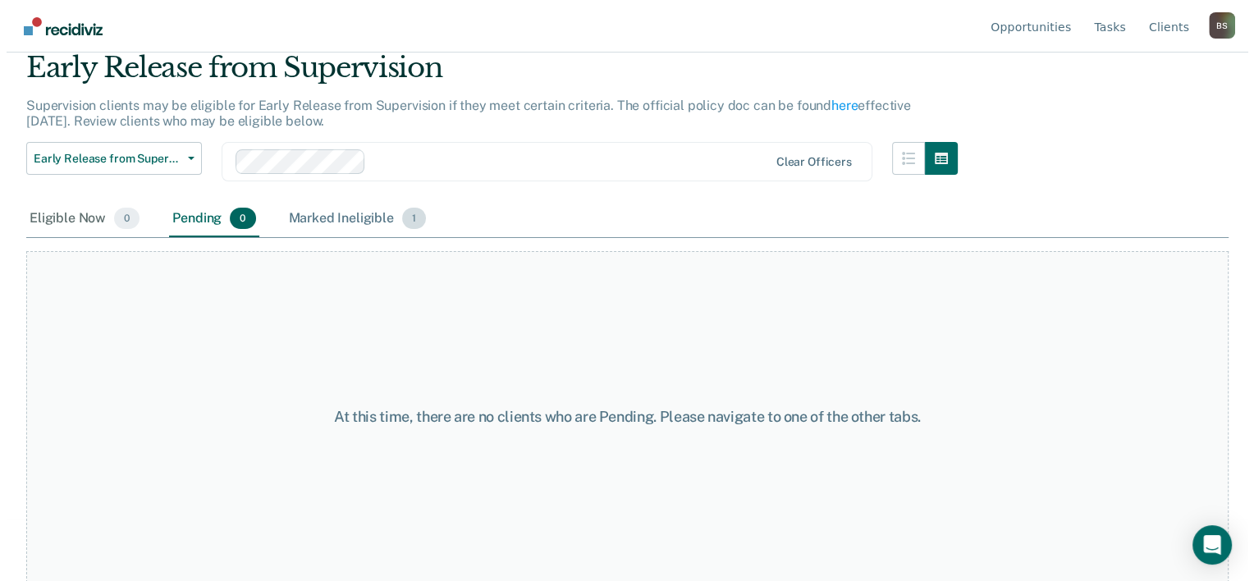
scroll to position [0, 0]
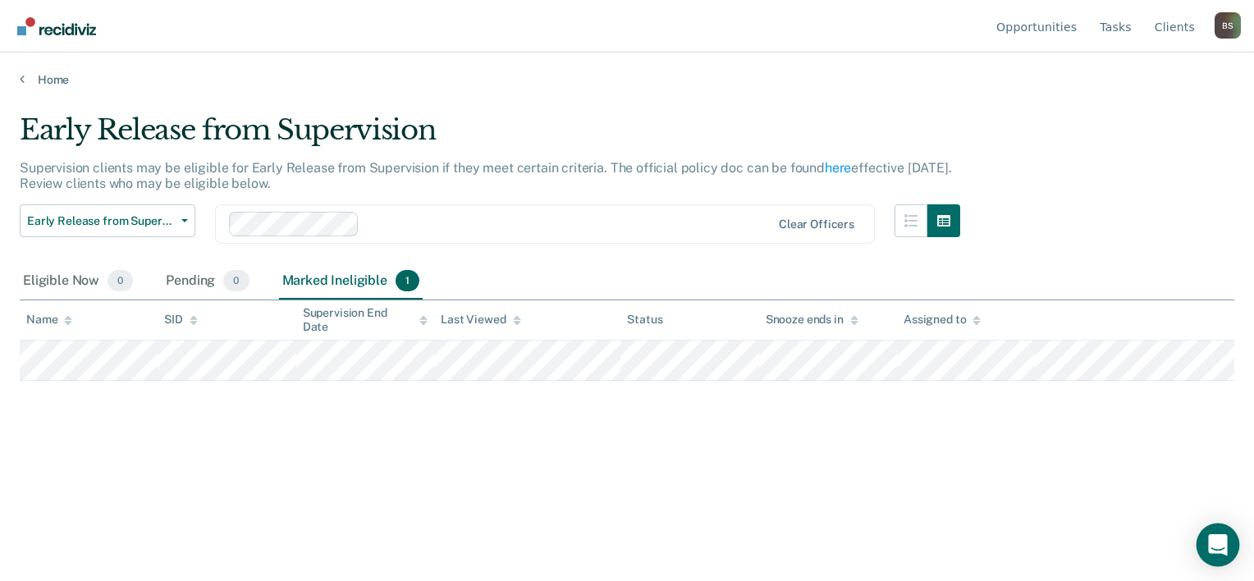
click at [1223, 554] on div "Open Intercom Messenger" at bounding box center [1218, 545] width 43 height 43
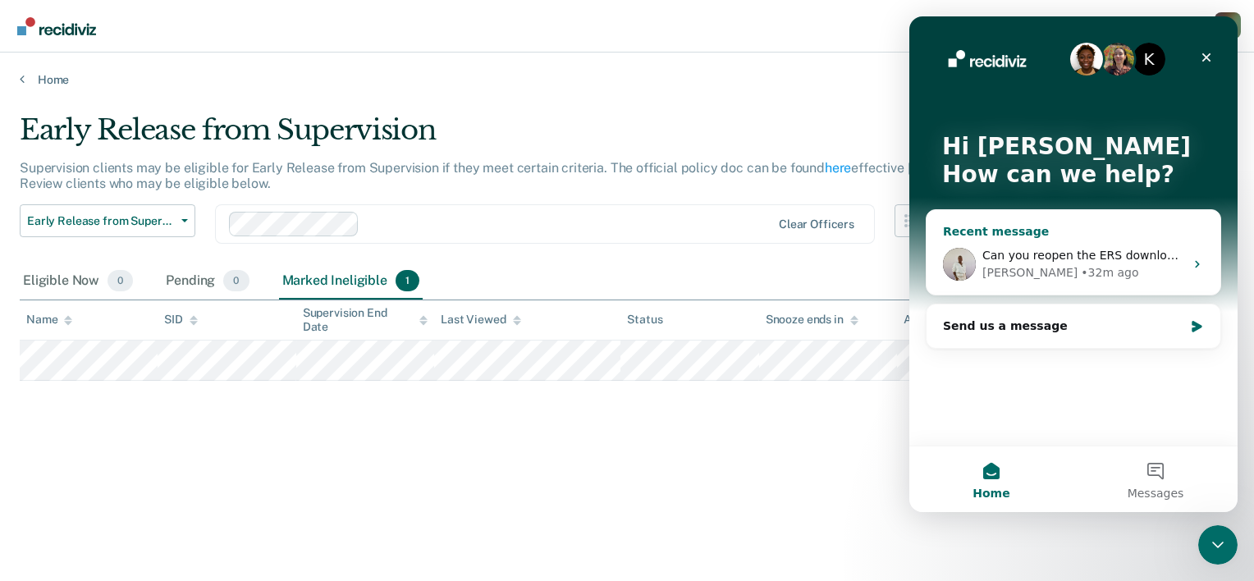
click at [1081, 281] on div "• 32m ago" at bounding box center [1109, 272] width 57 height 17
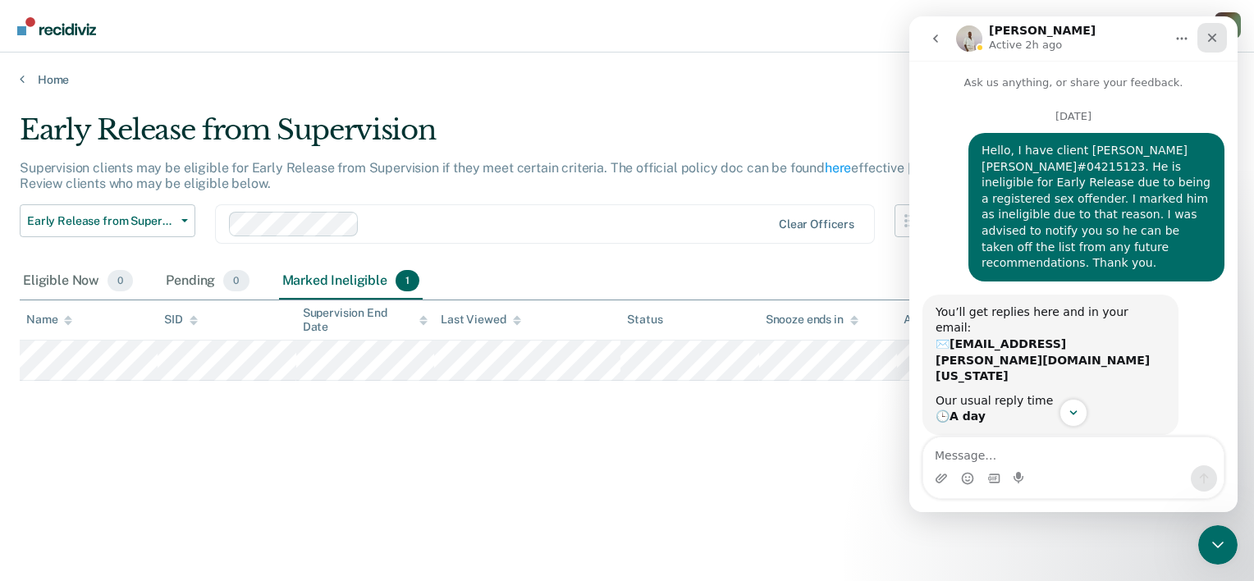
click at [1218, 43] on icon "Close" at bounding box center [1212, 37] width 13 height 13
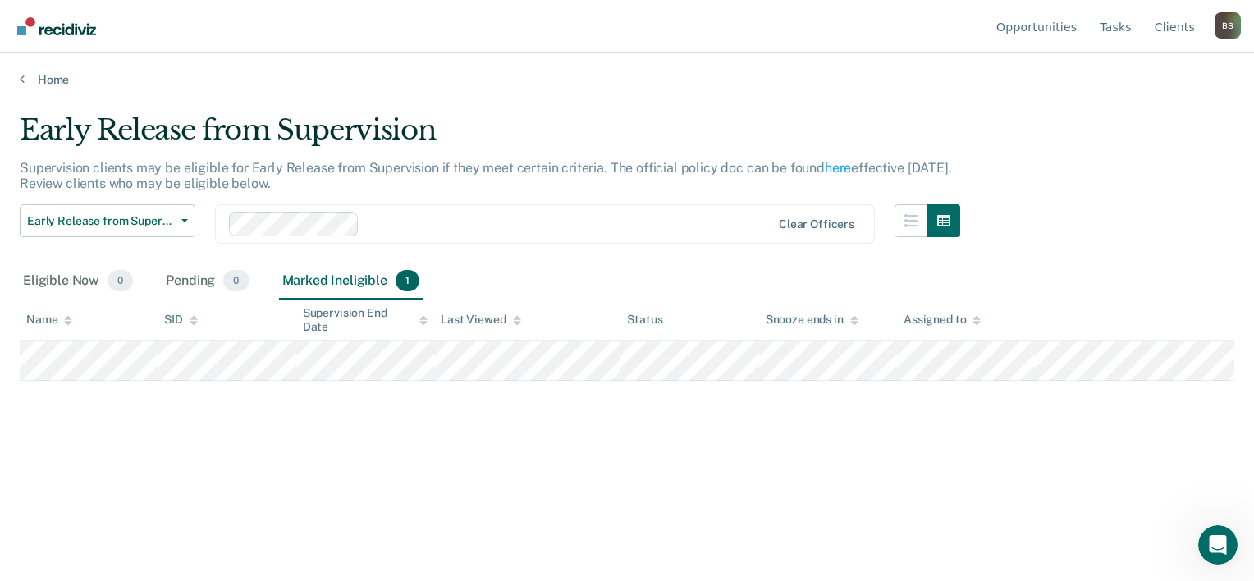
scroll to position [238, 0]
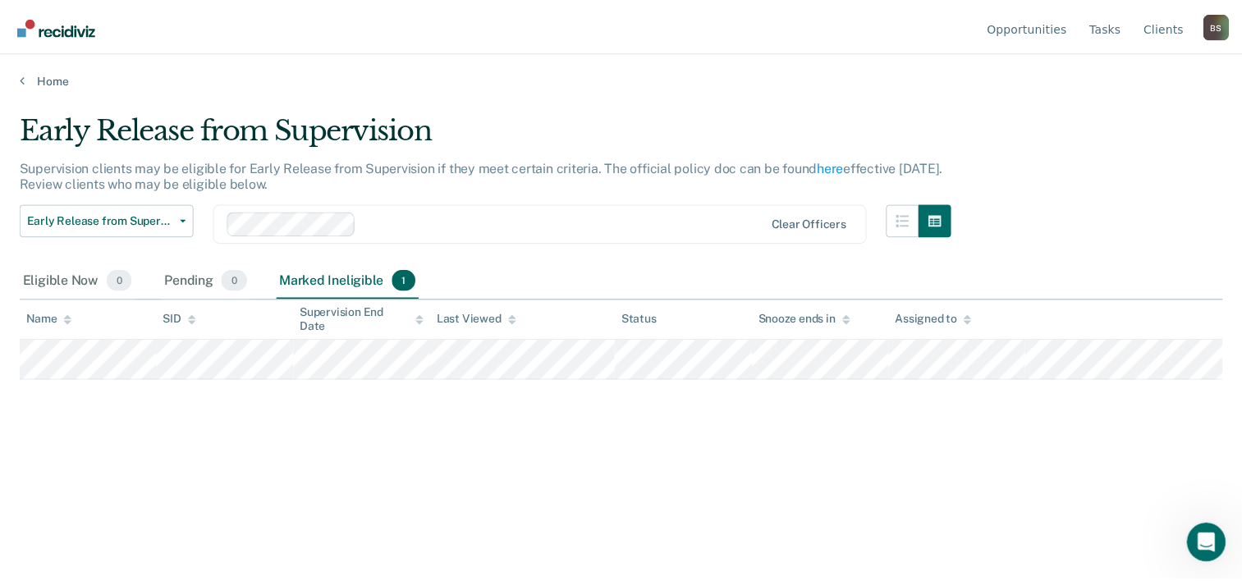
scroll to position [50, 0]
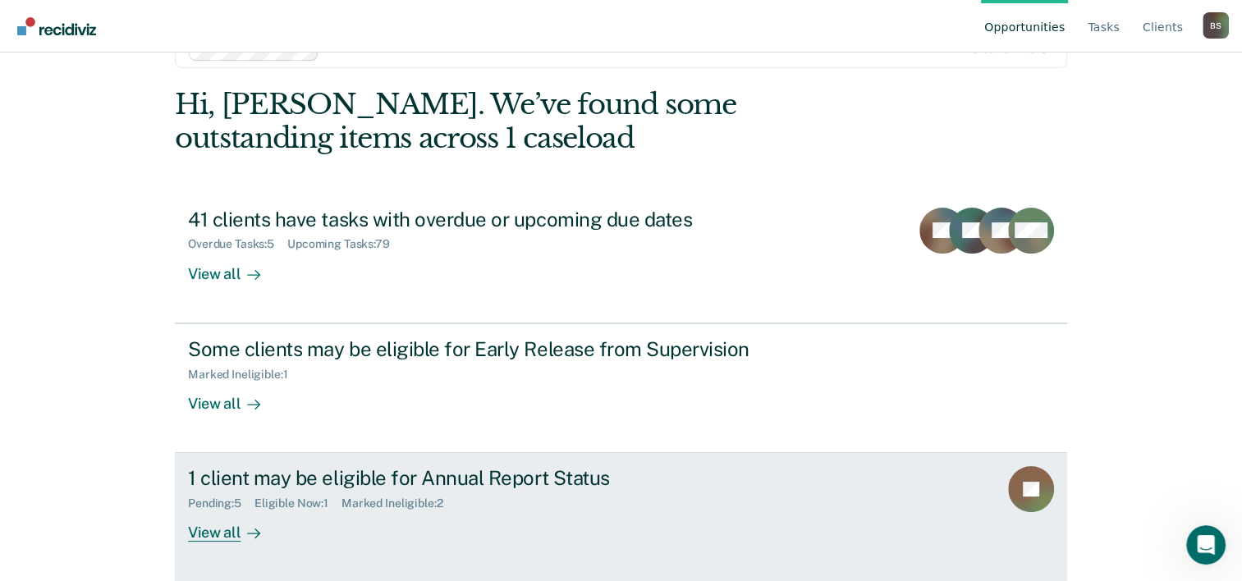
click at [463, 499] on div "Pending : 5 Eligible Now : 1 Marked Ineligible : 2" at bounding box center [476, 500] width 576 height 21
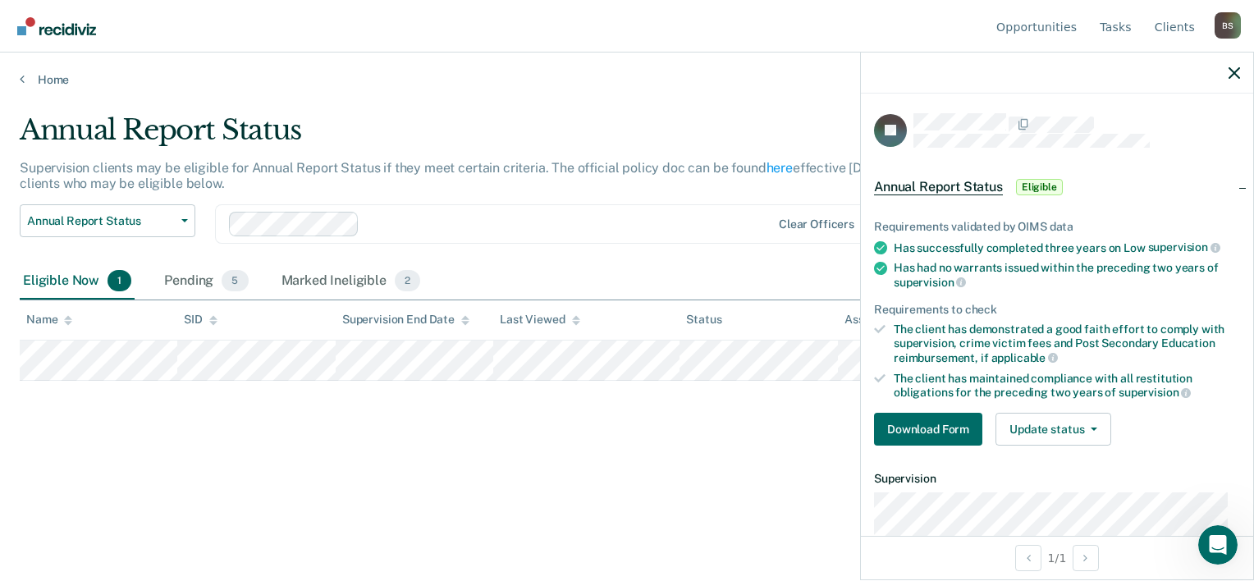
click at [656, 435] on div "Annual Report Status Supervision clients may be eligible for Annual Report Stat…" at bounding box center [627, 285] width 1215 height 345
click at [779, 445] on div "Annual Report Status Supervision clients may be eligible for Annual Report Stat…" at bounding box center [627, 285] width 1215 height 345
click at [1233, 81] on div at bounding box center [1057, 73] width 392 height 41
click at [1234, 78] on icon "button" at bounding box center [1234, 72] width 11 height 11
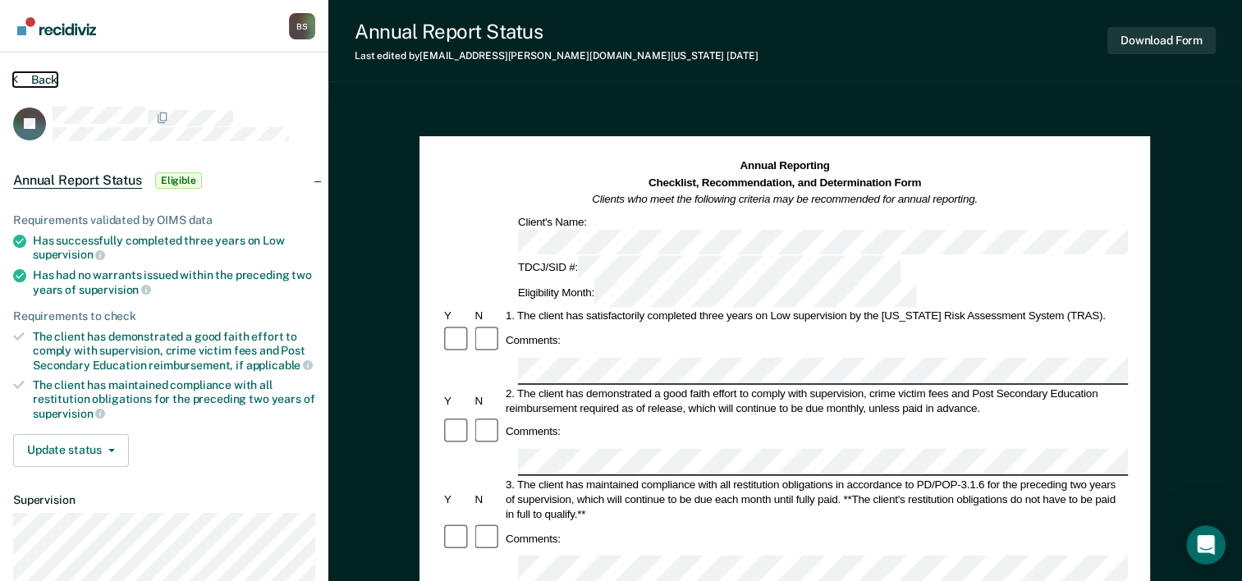
click at [25, 82] on button "Back" at bounding box center [35, 79] width 44 height 15
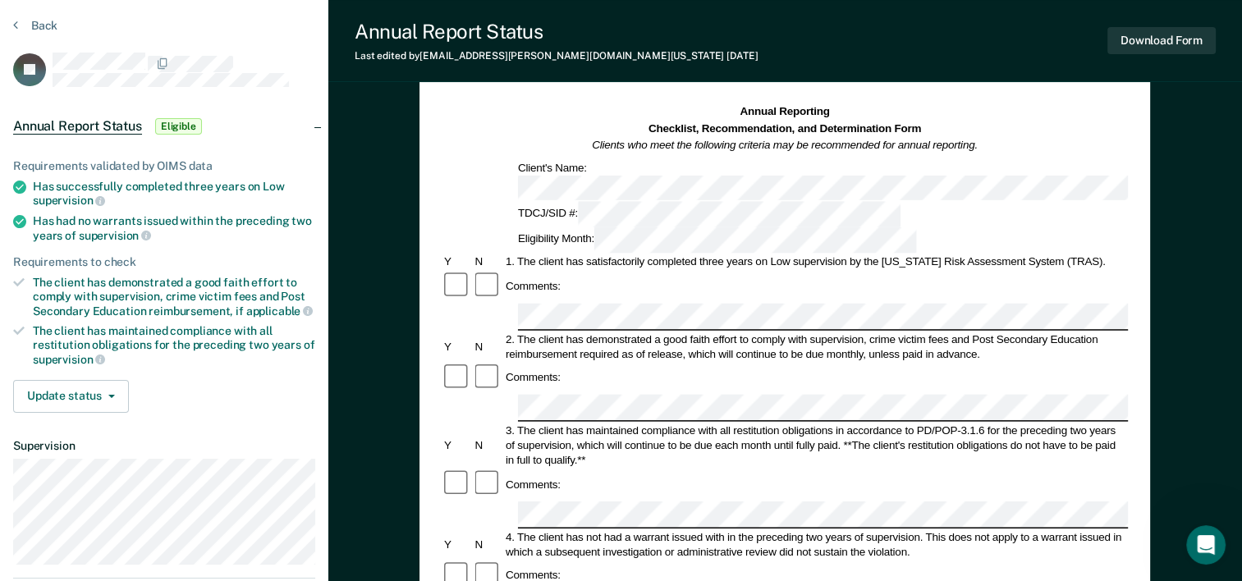
scroll to position [82, 0]
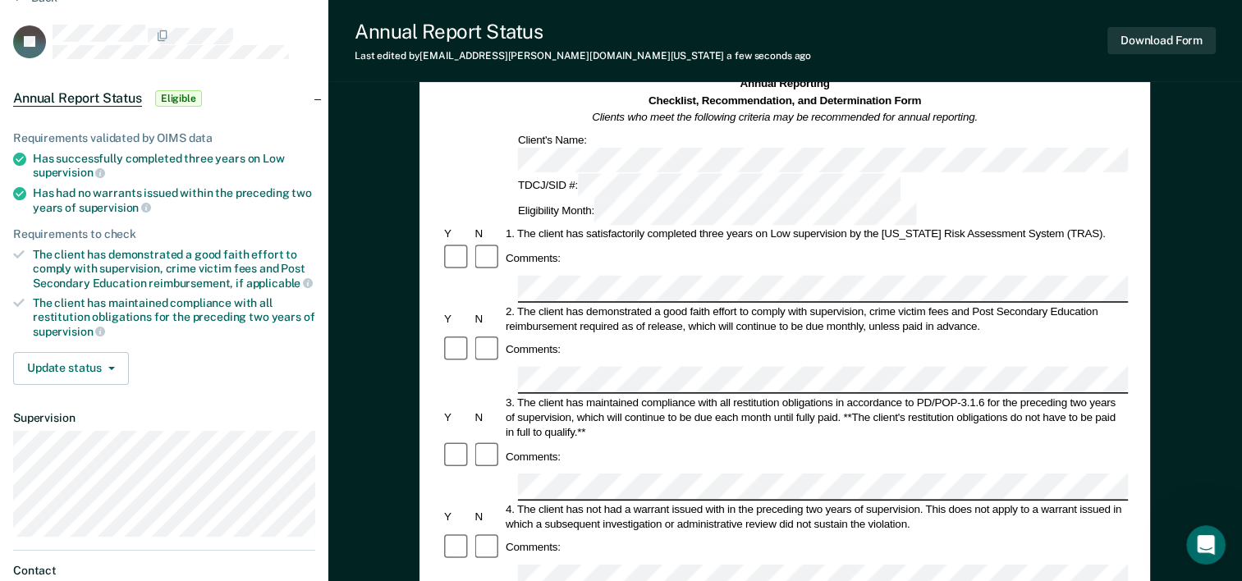
click at [437, 299] on div "Annual Reporting Checklist, Recommendation, and Determination Form Clients who …" at bounding box center [784, 530] width 730 height 952
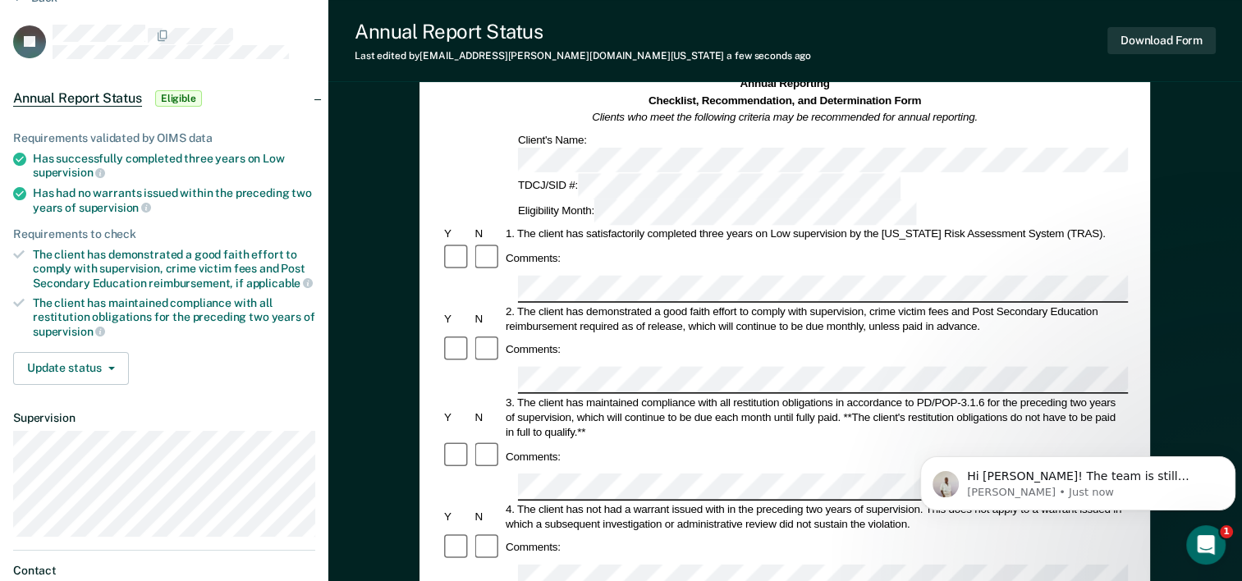
scroll to position [303, 0]
click at [1087, 488] on p "Naomi • Just now" at bounding box center [1091, 492] width 248 height 15
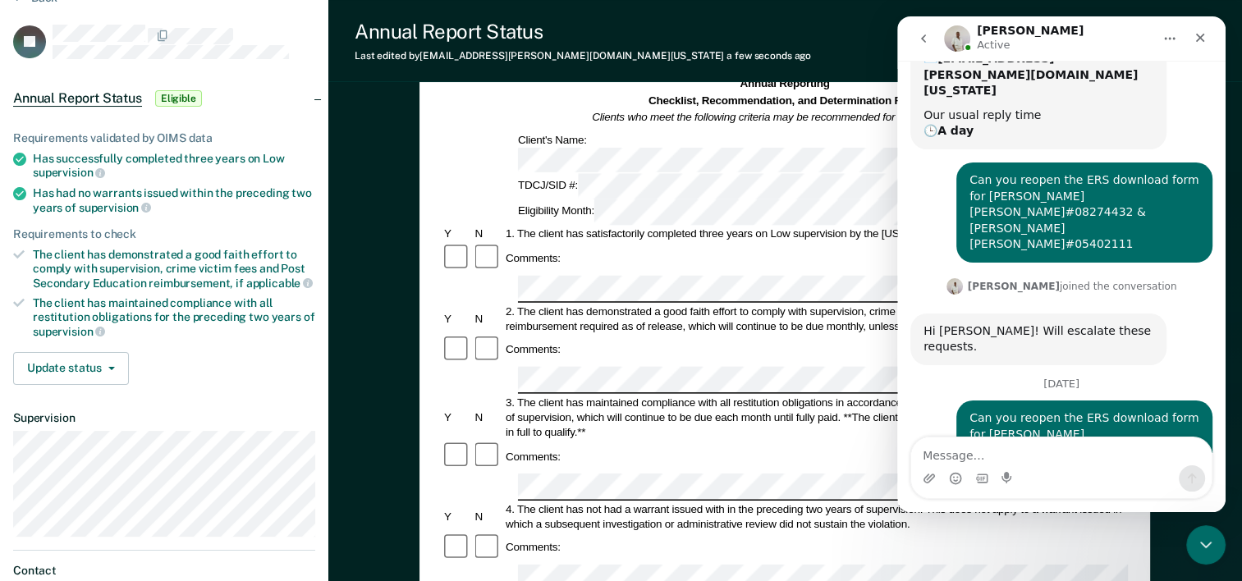
scroll to position [330, 0]
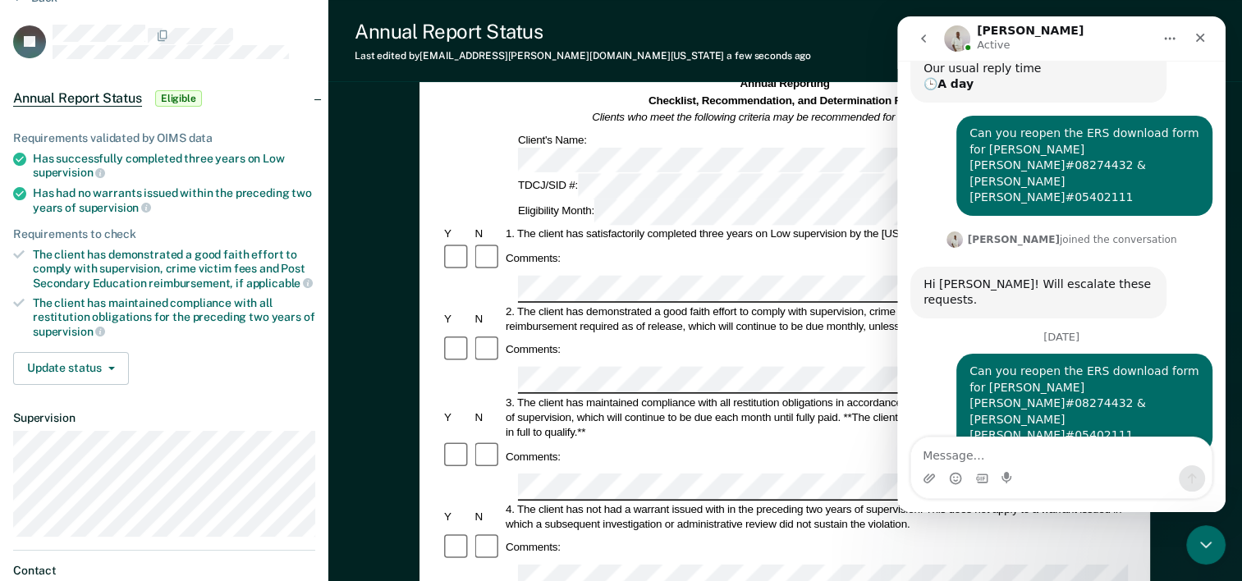
drag, startPoint x: 923, startPoint y: 368, endPoint x: 1134, endPoint y: 379, distance: 211.2
click at [1134, 504] on div "Hi Bianca! The team is still working on this. I will send a note once it's been…" at bounding box center [1038, 528] width 230 height 48
drag, startPoint x: 1134, startPoint y: 379, endPoint x: 1095, endPoint y: 379, distance: 39.4
copy div "Hi Bianca! The team is still working on this. I will send a note once it's been…"
click at [1067, 442] on textarea "Message…" at bounding box center [1061, 451] width 300 height 28
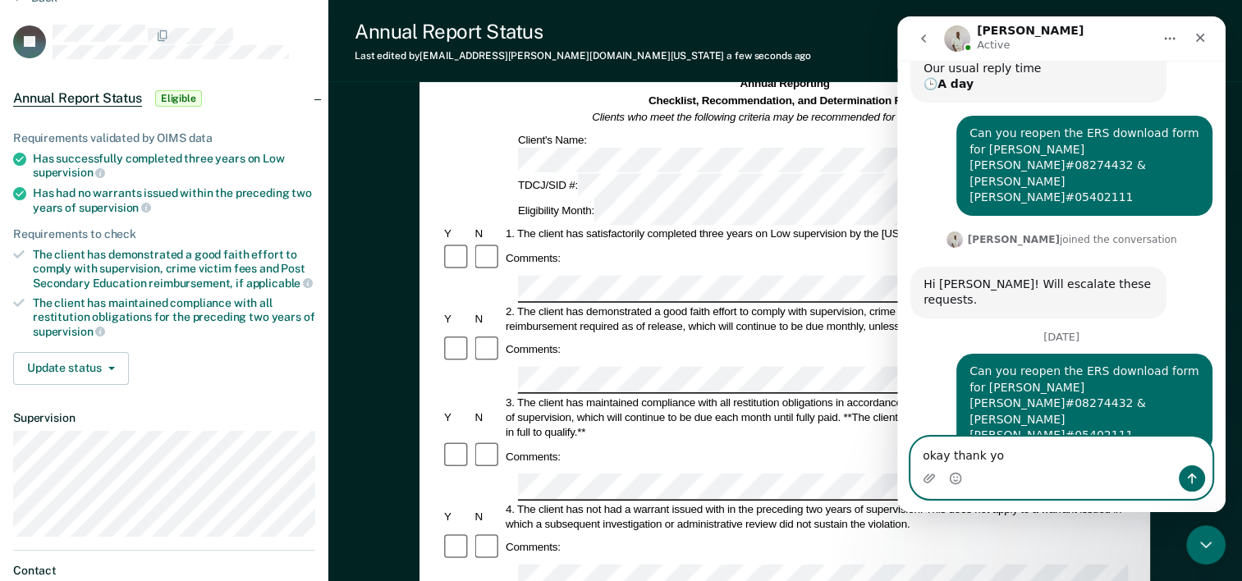
type textarea "okay thank you"
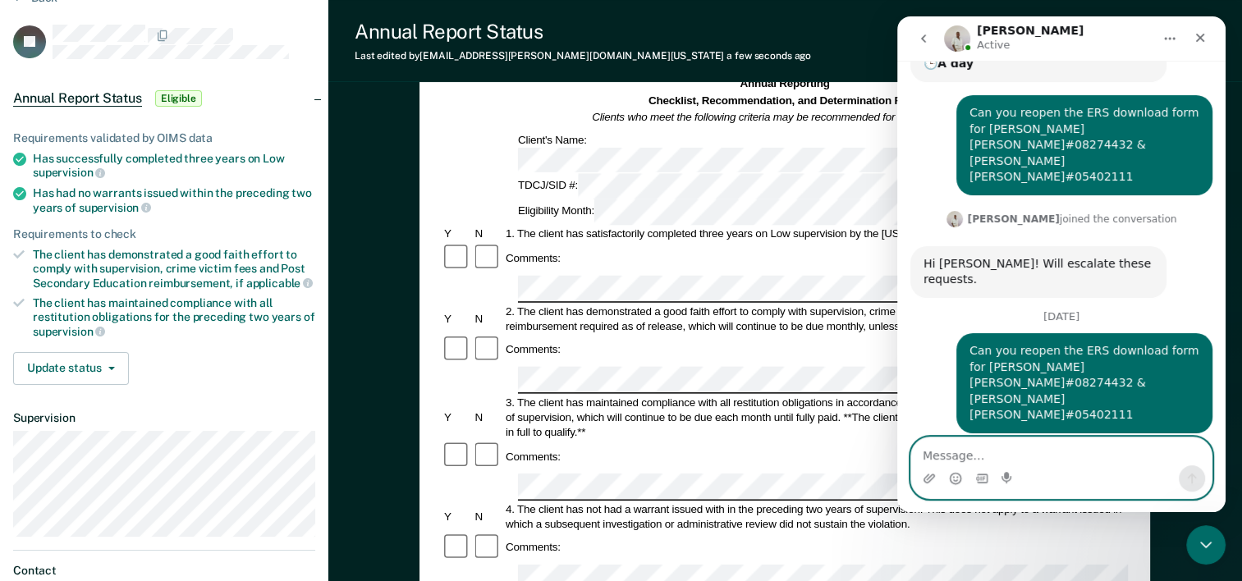
scroll to position [352, 0]
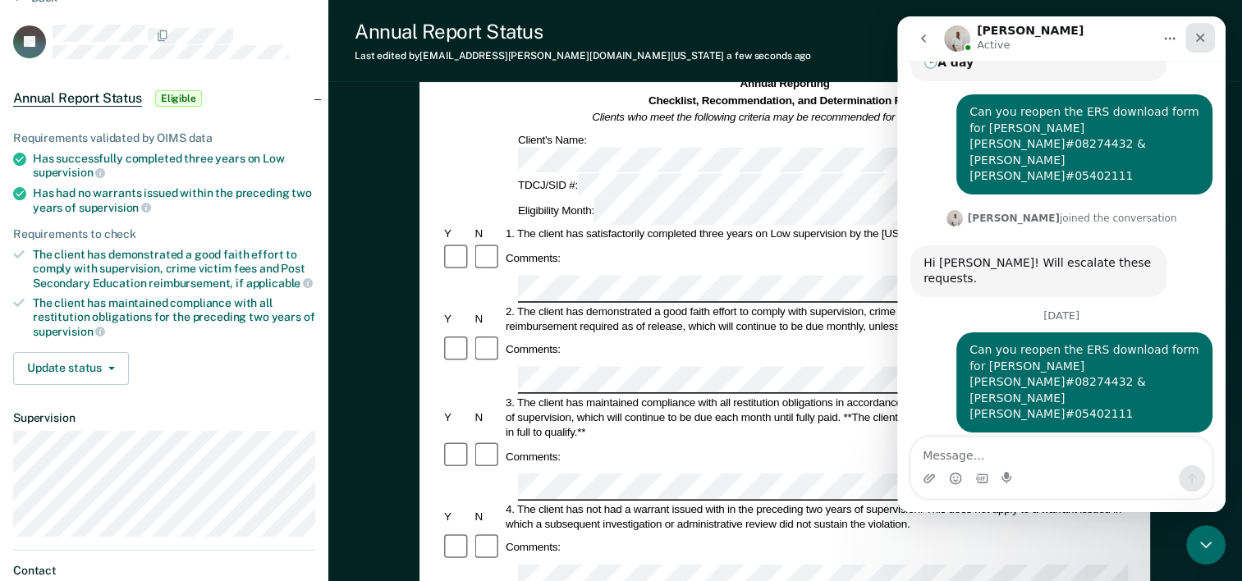
click at [1206, 43] on icon "Close" at bounding box center [1199, 37] width 13 height 13
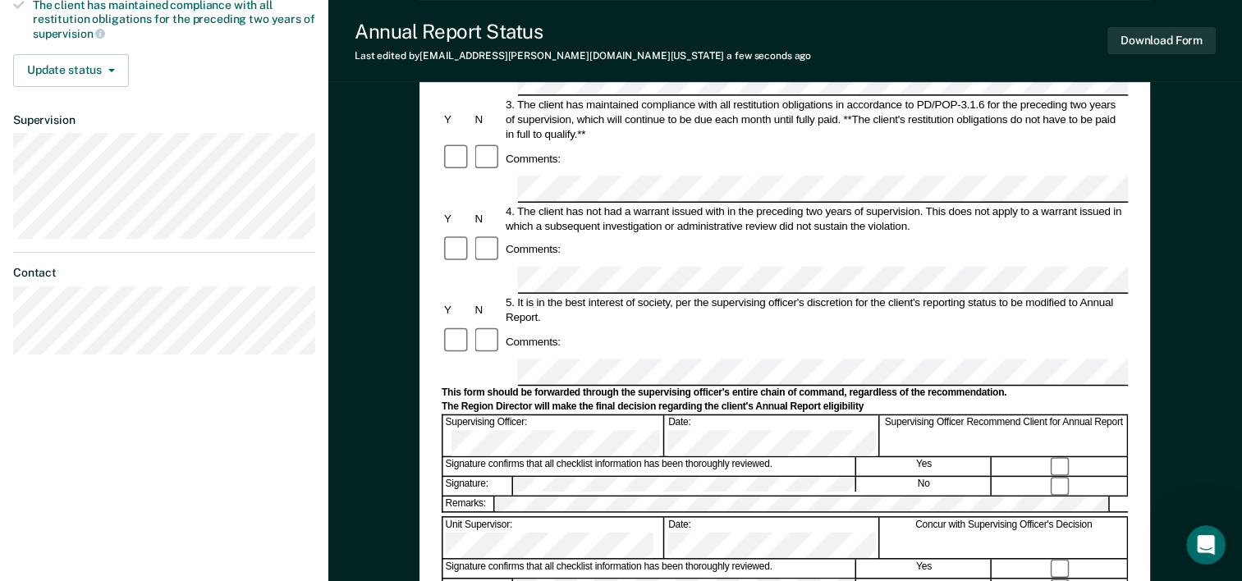
scroll to position [306, 0]
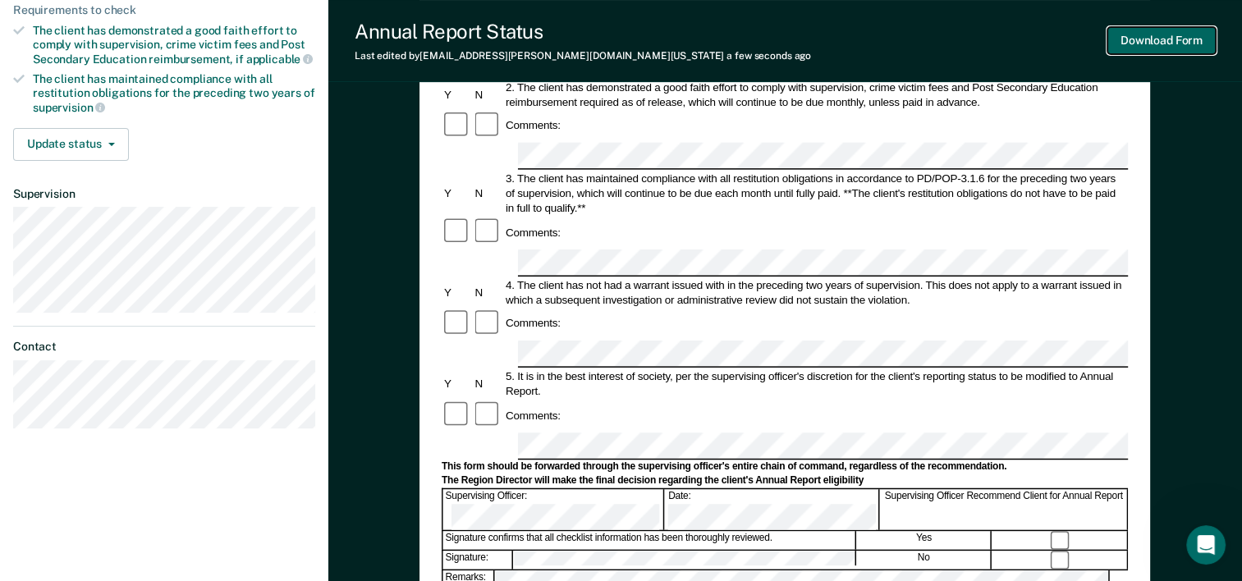
click at [1158, 44] on button "Download Form" at bounding box center [1161, 40] width 108 height 27
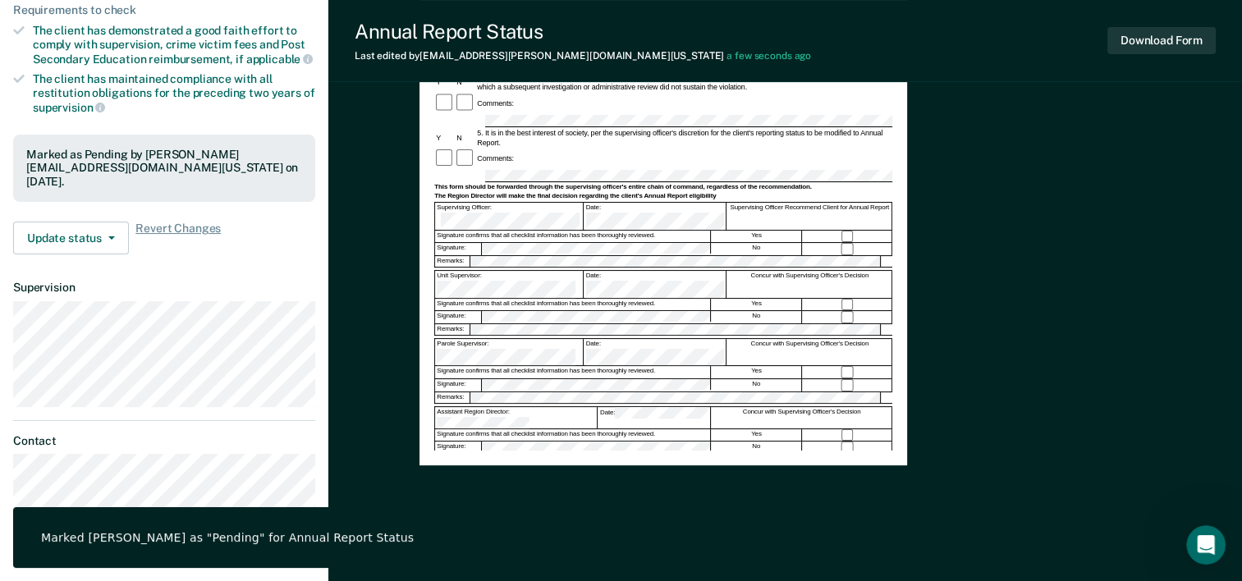
scroll to position [0, 0]
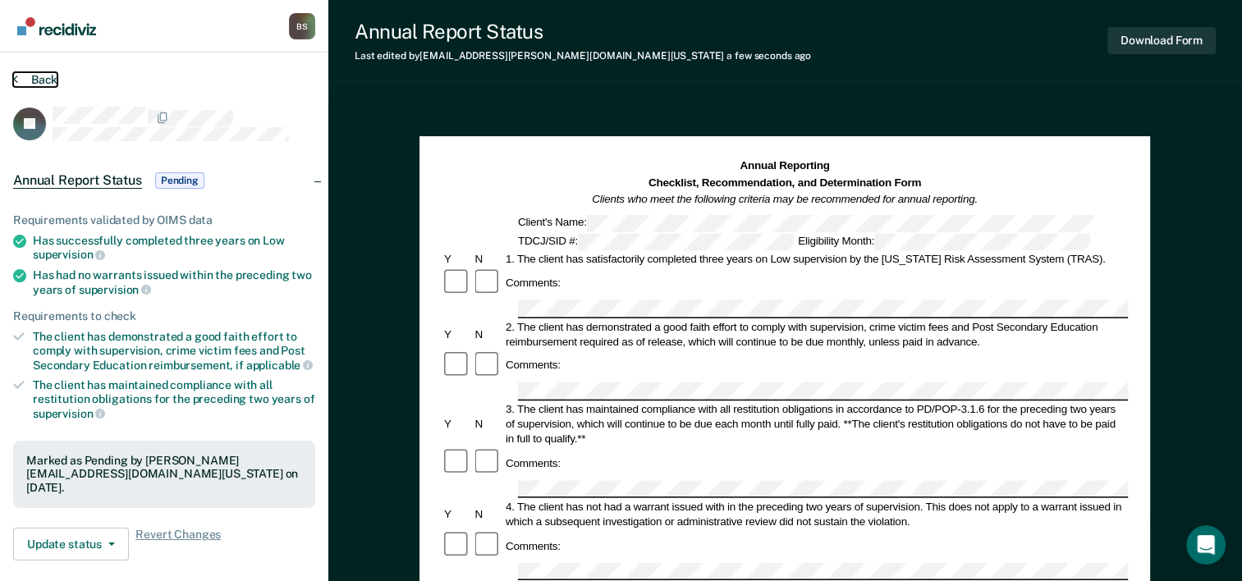
click at [27, 85] on button "Back" at bounding box center [35, 79] width 44 height 15
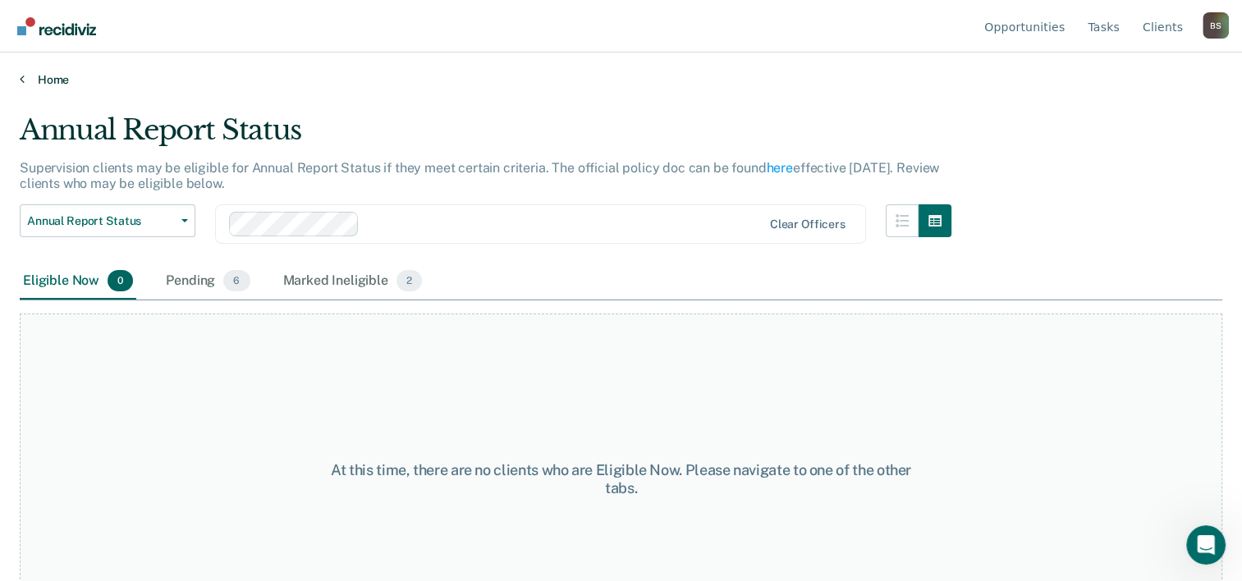
click at [41, 83] on link "Home" at bounding box center [621, 79] width 1202 height 15
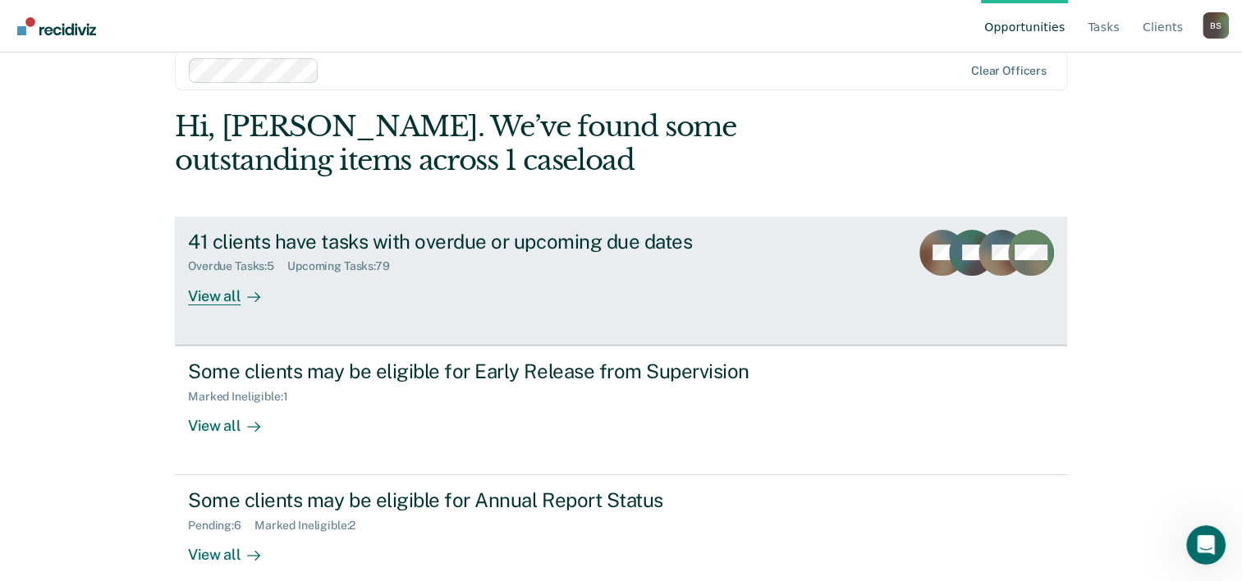
scroll to position [50, 0]
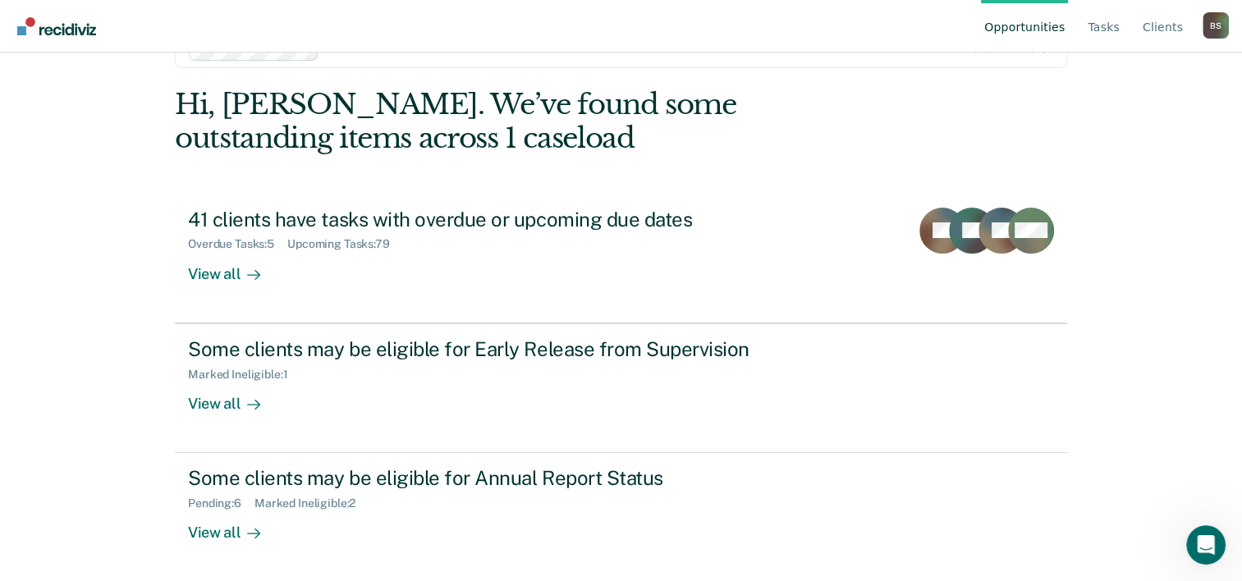
click at [1221, 28] on div "B S" at bounding box center [1215, 25] width 26 height 26
click at [1169, 135] on link "Log Out" at bounding box center [1149, 129] width 106 height 14
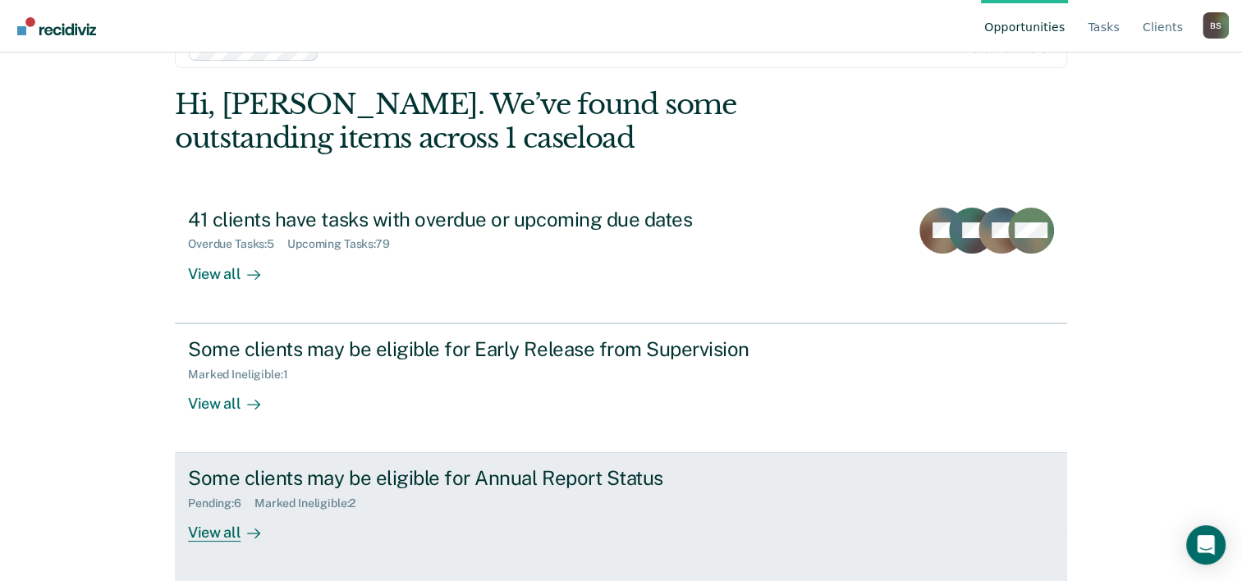
click at [543, 481] on div "Some clients may be eligible for Annual Report Status" at bounding box center [476, 478] width 576 height 24
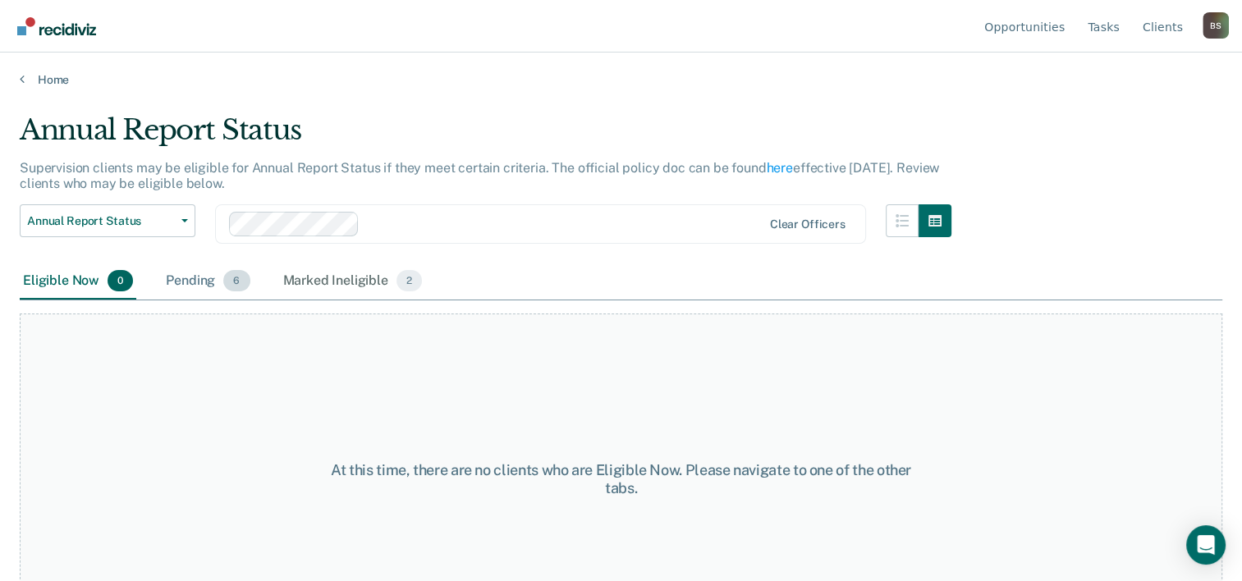
click at [210, 271] on div "Pending 6" at bounding box center [208, 281] width 90 height 36
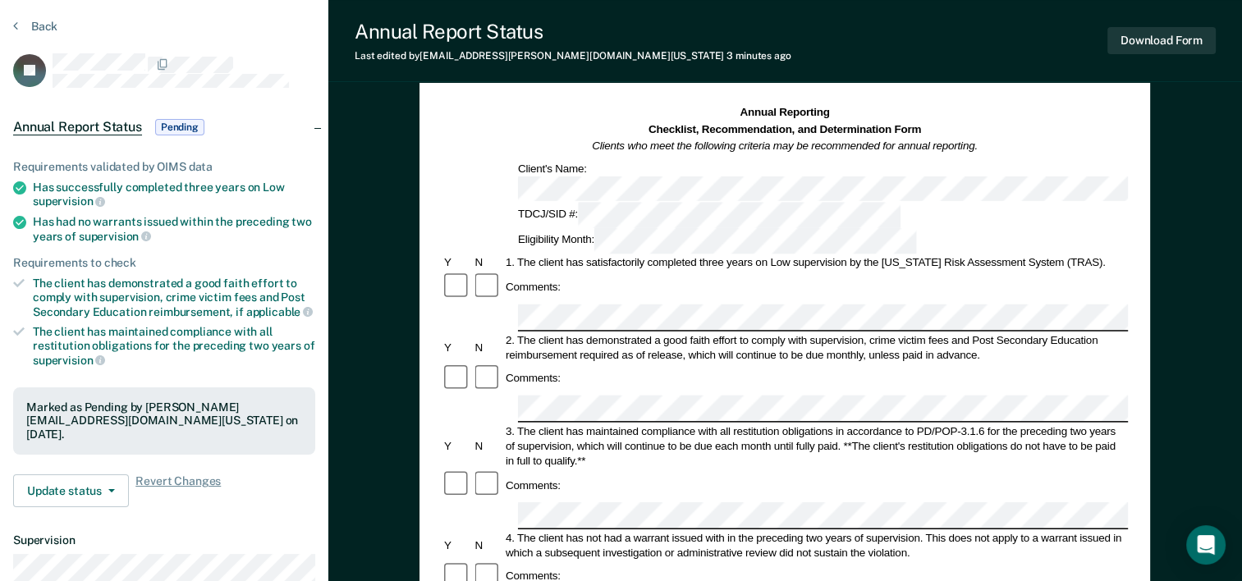
scroll to position [246, 0]
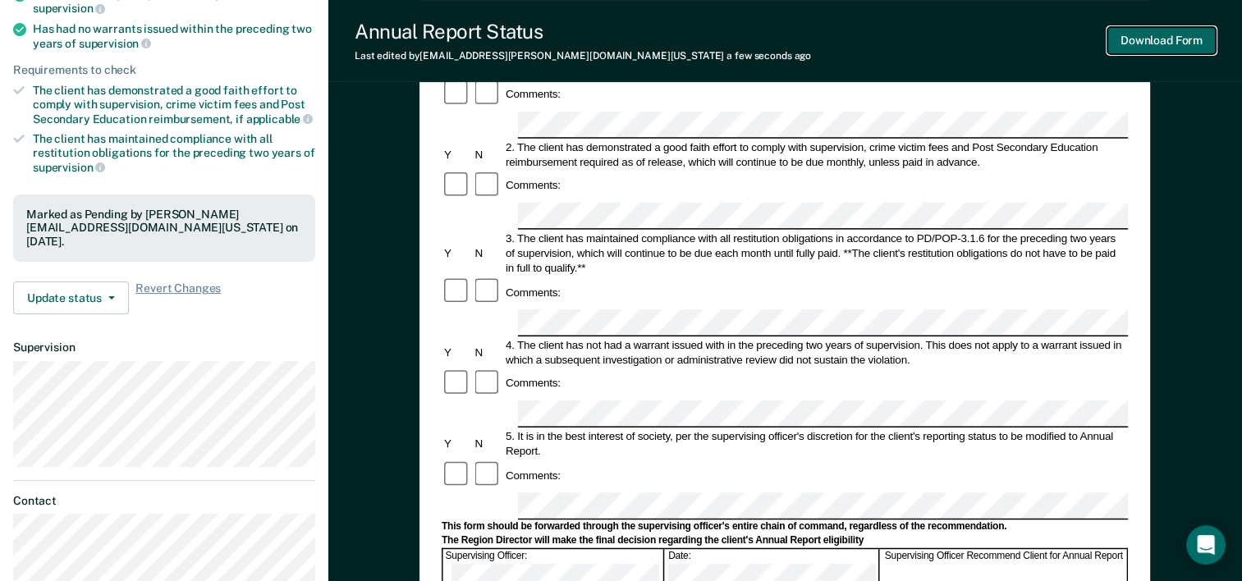
click at [1160, 46] on button "Download Form" at bounding box center [1161, 40] width 108 height 27
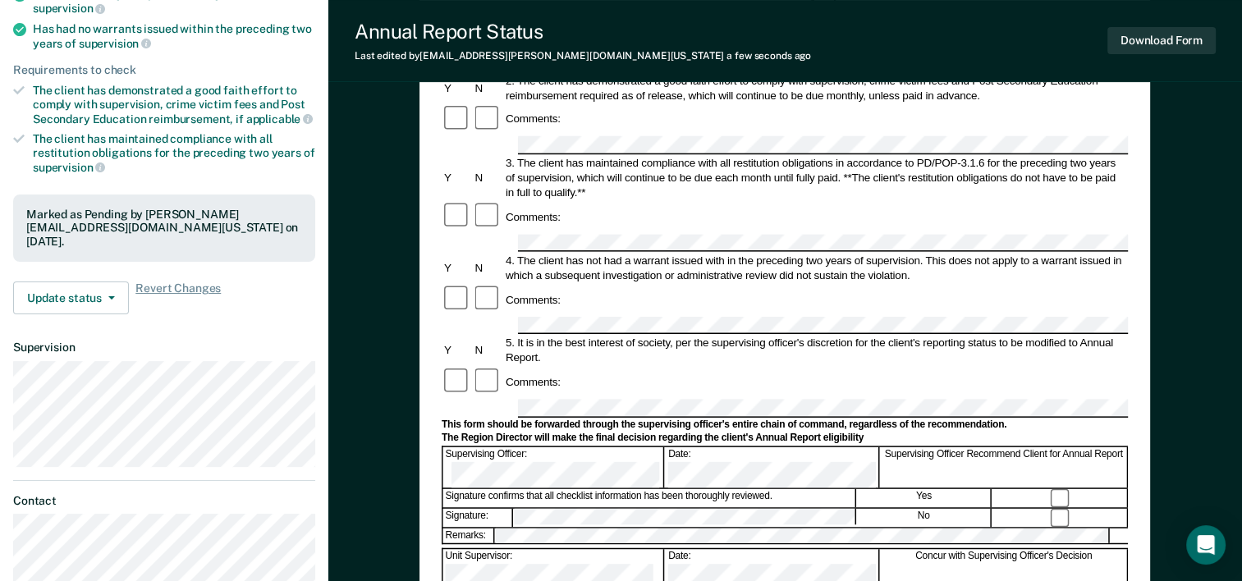
scroll to position [0, 0]
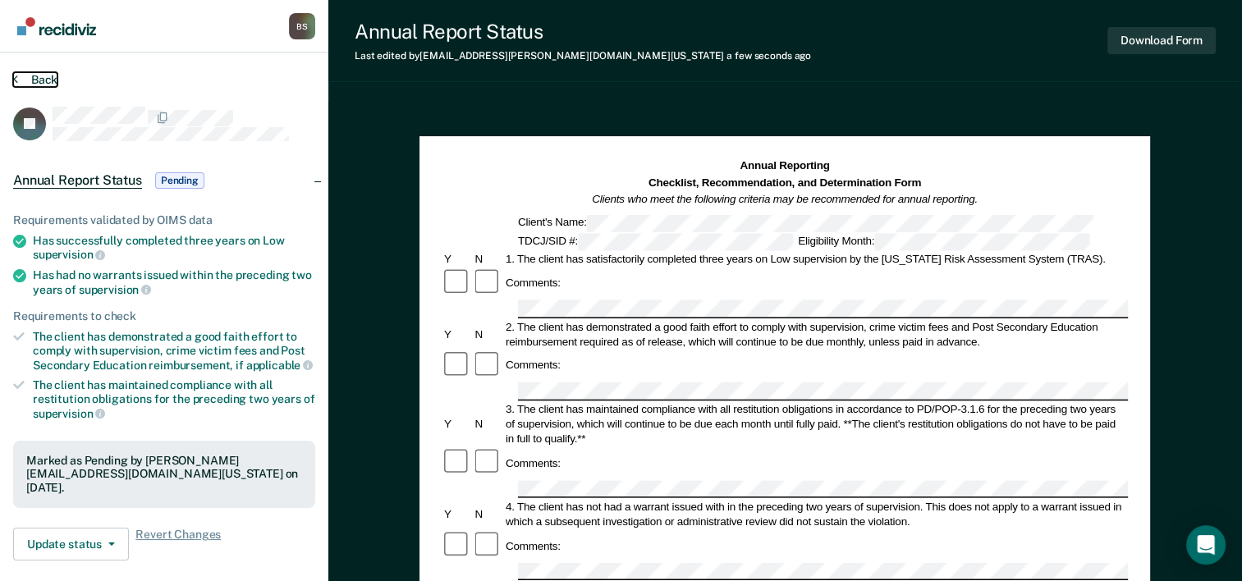
click at [20, 84] on button "Back" at bounding box center [35, 79] width 44 height 15
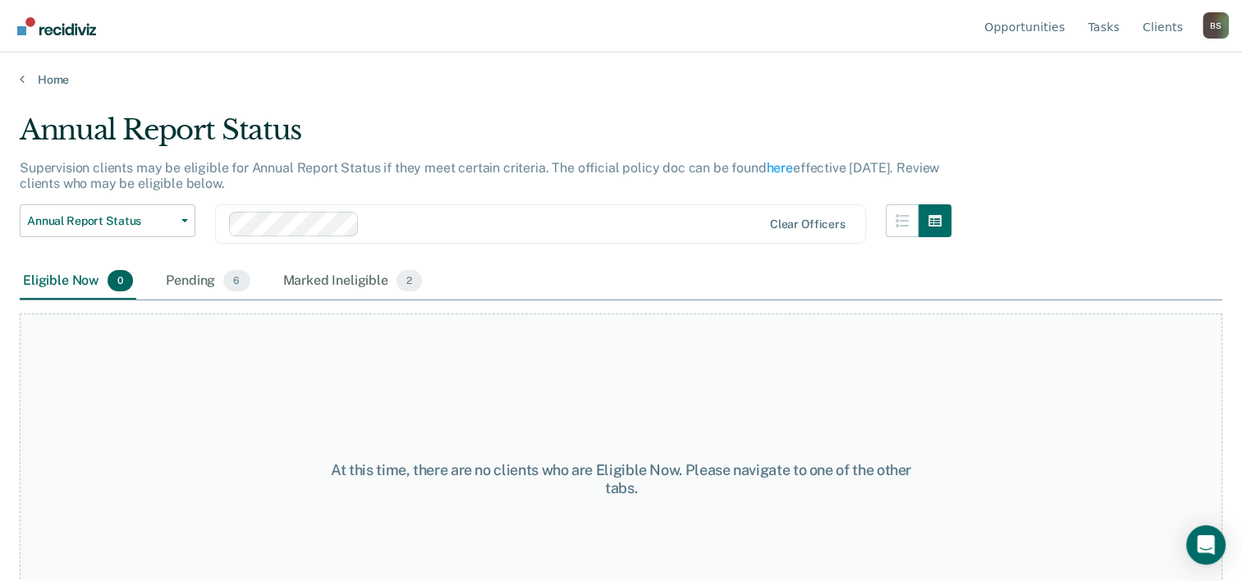
click at [1215, 33] on div "B S" at bounding box center [1215, 25] width 26 height 26
click at [1158, 135] on link "Log Out" at bounding box center [1149, 129] width 106 height 14
